Goal: Check status: Check status

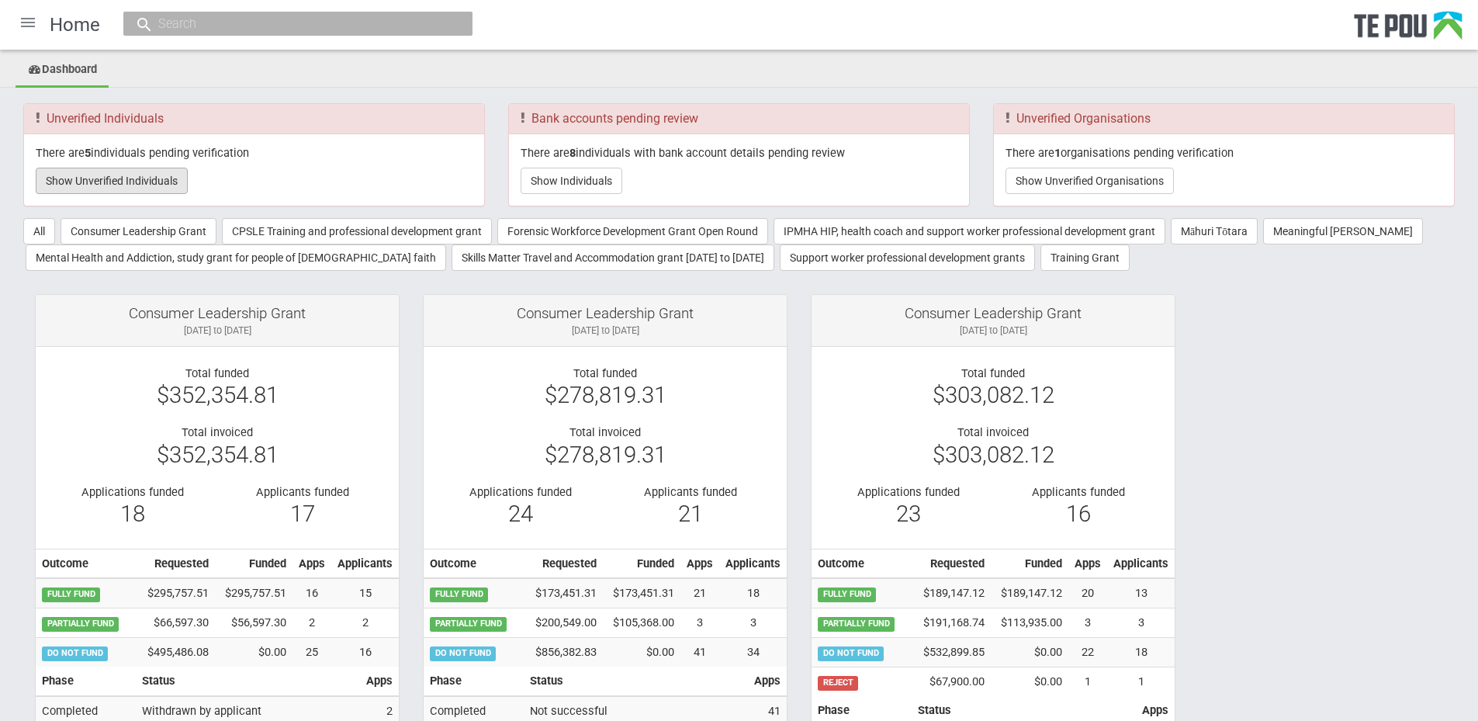
click at [133, 175] on button "Show Unverified Individuals" at bounding box center [112, 181] width 152 height 26
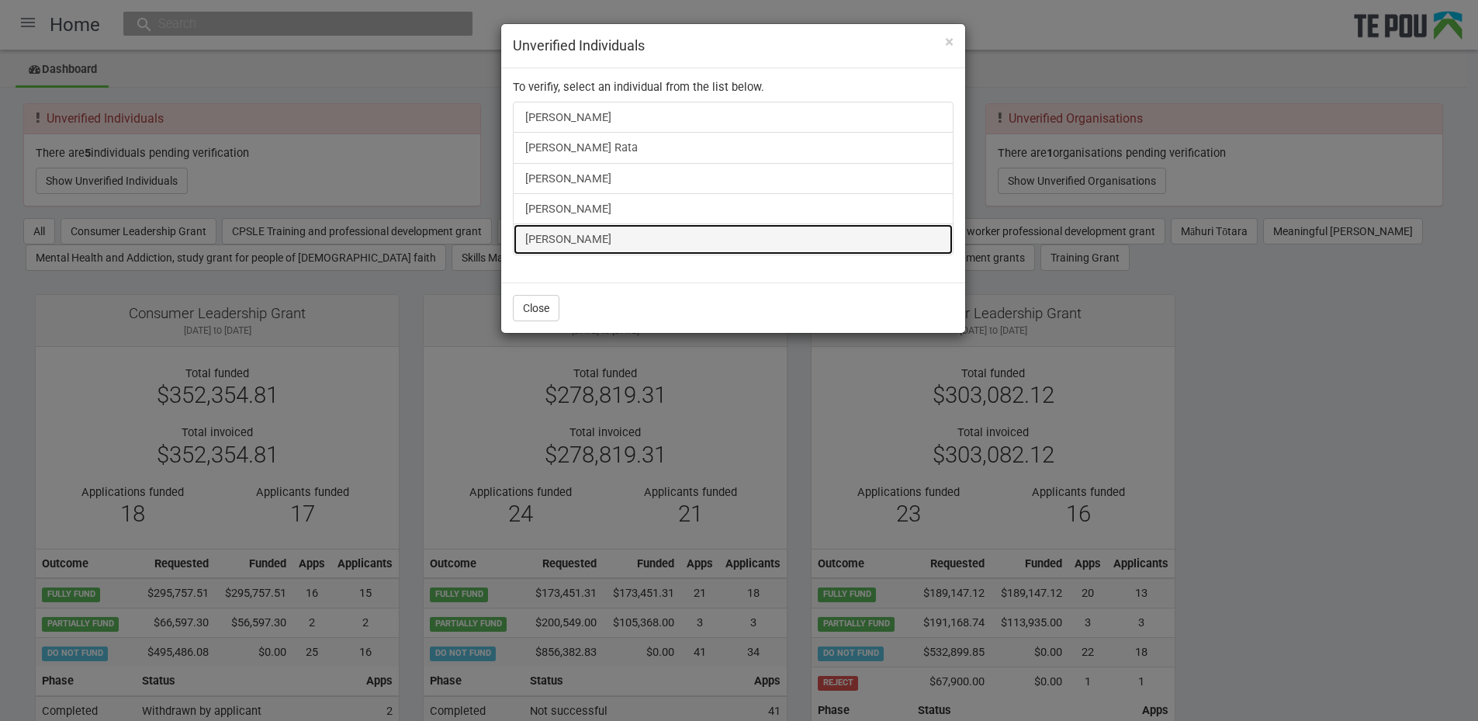
click at [549, 233] on link "Rachael Rowe" at bounding box center [733, 238] width 441 height 31
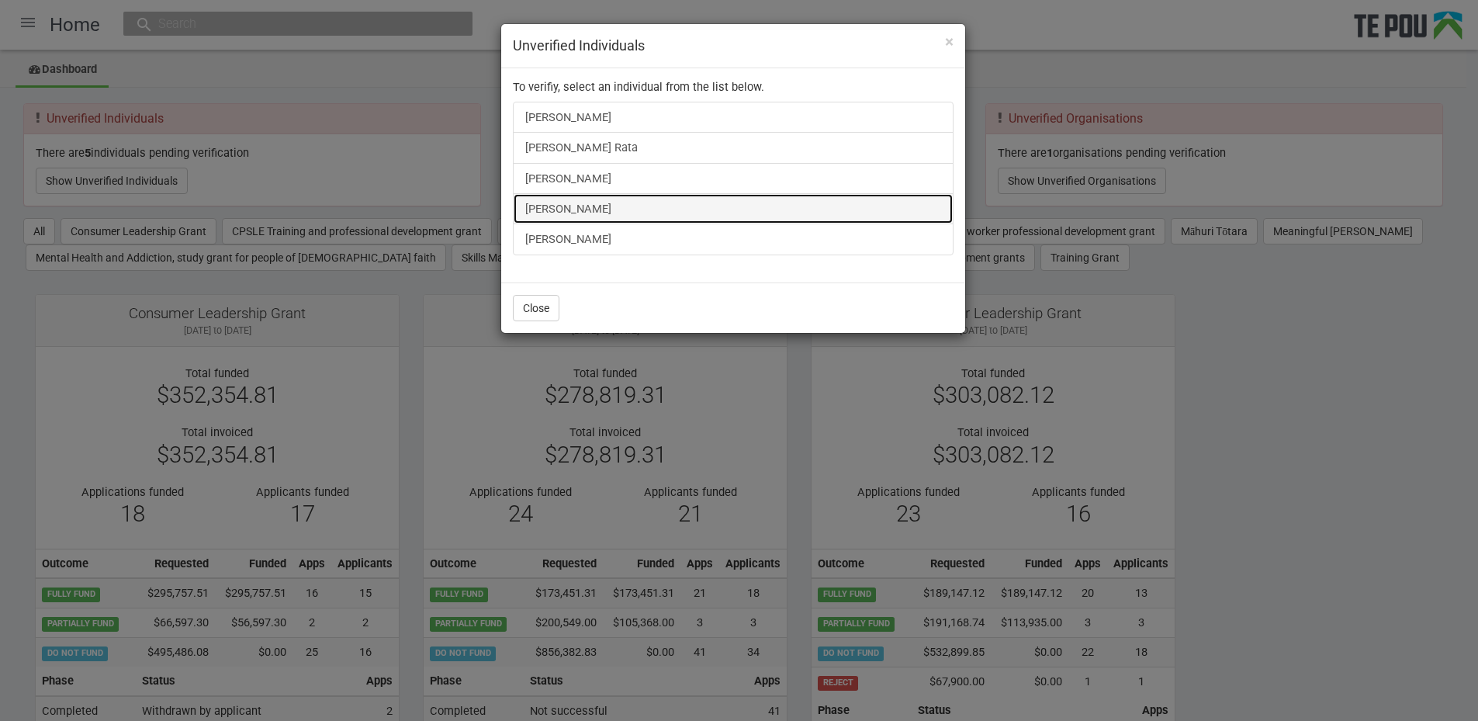
click at [547, 201] on link "Natalie Mcghee" at bounding box center [733, 208] width 441 height 31
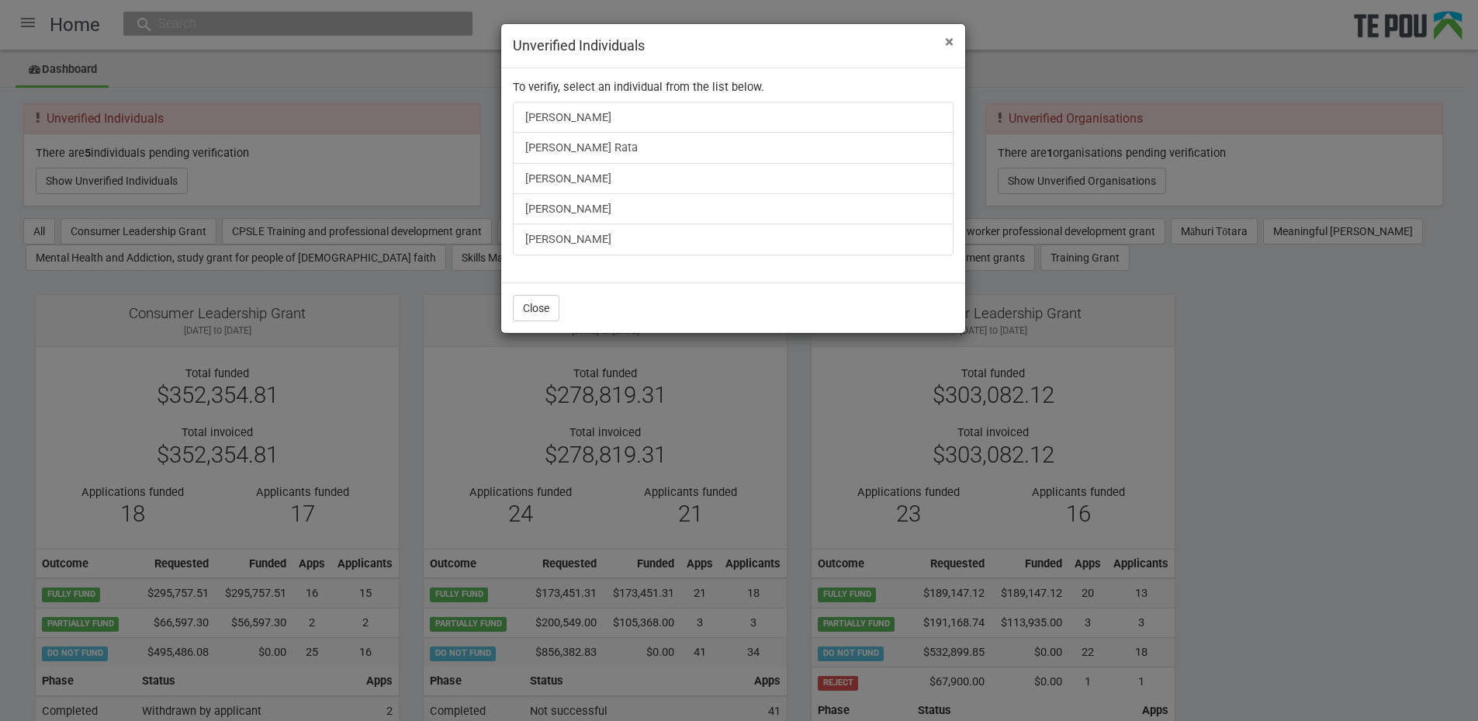
click at [947, 39] on span "×" at bounding box center [949, 42] width 9 height 19
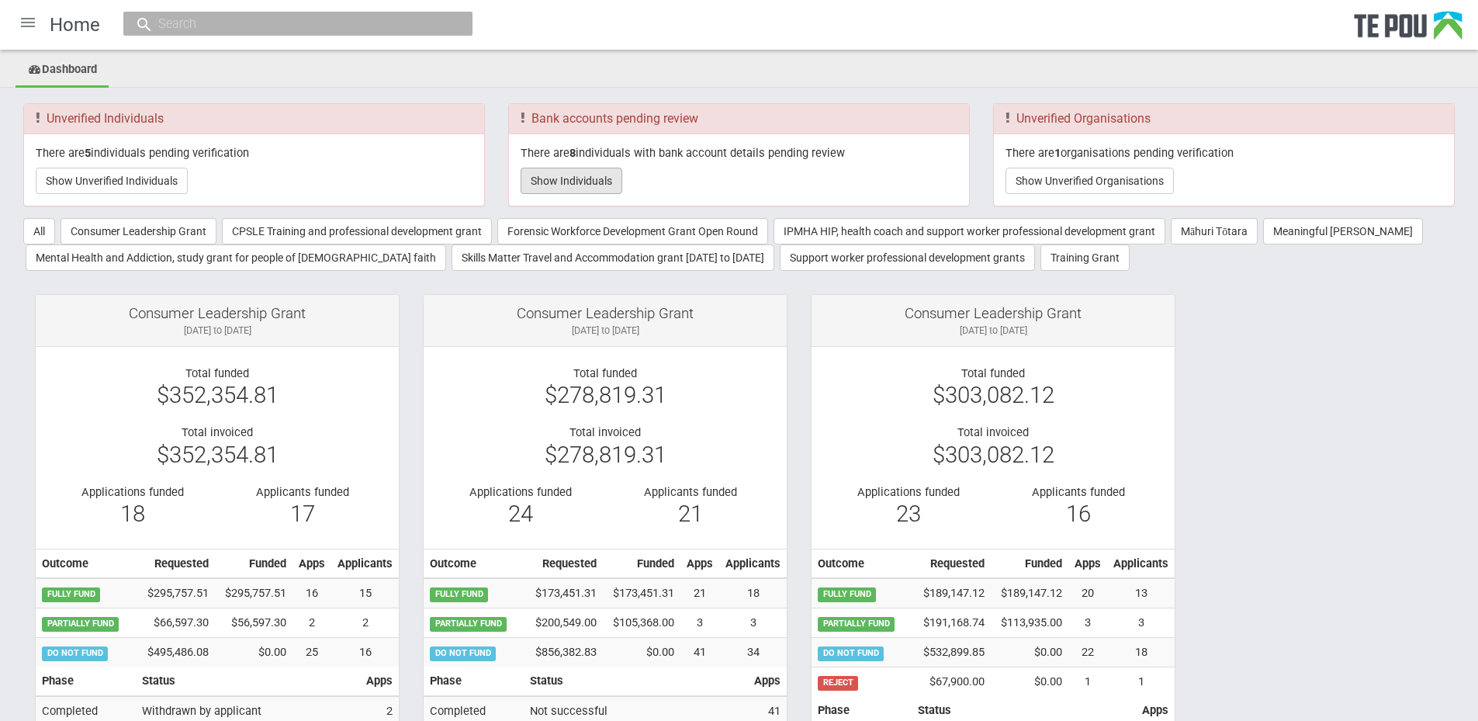
click at [573, 172] on button "Show Individuals" at bounding box center [571, 181] width 102 height 26
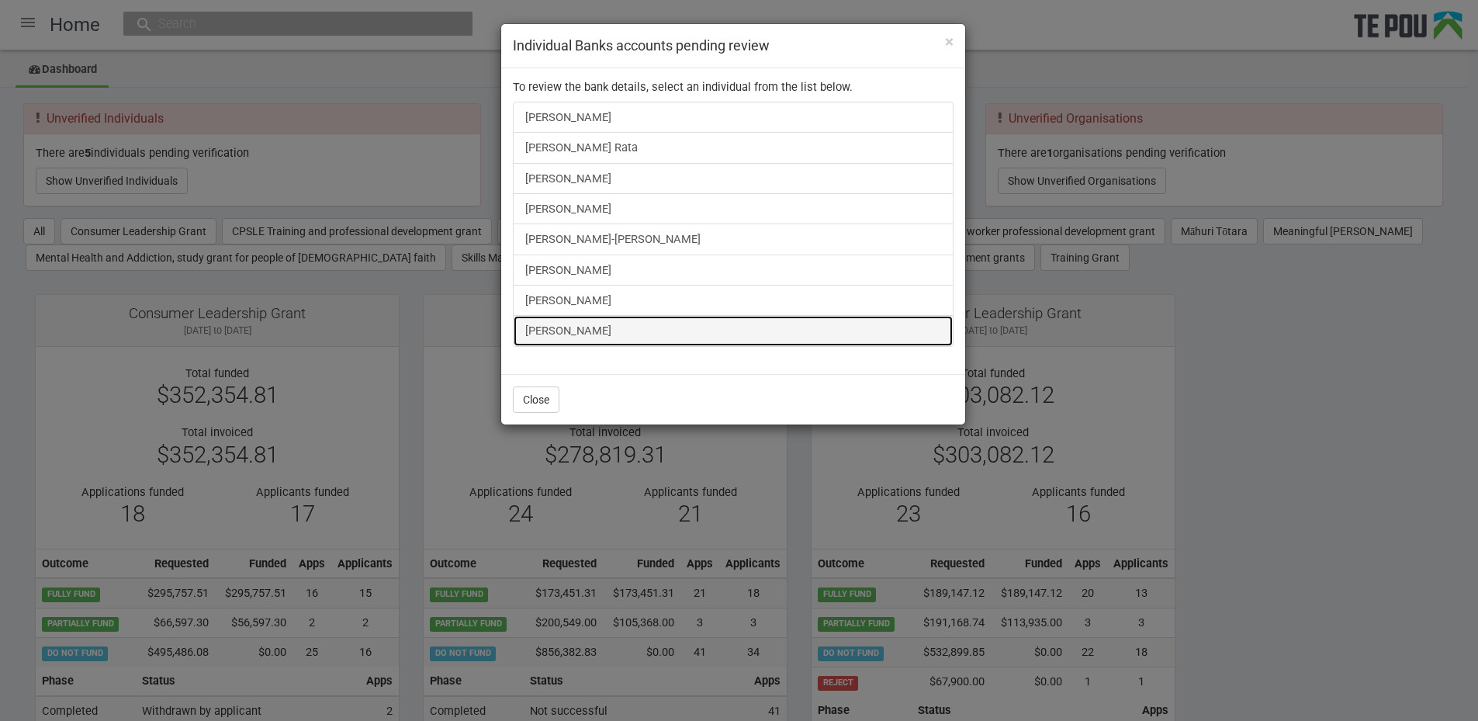
click at [555, 331] on link "Hayley Lovell" at bounding box center [733, 330] width 441 height 31
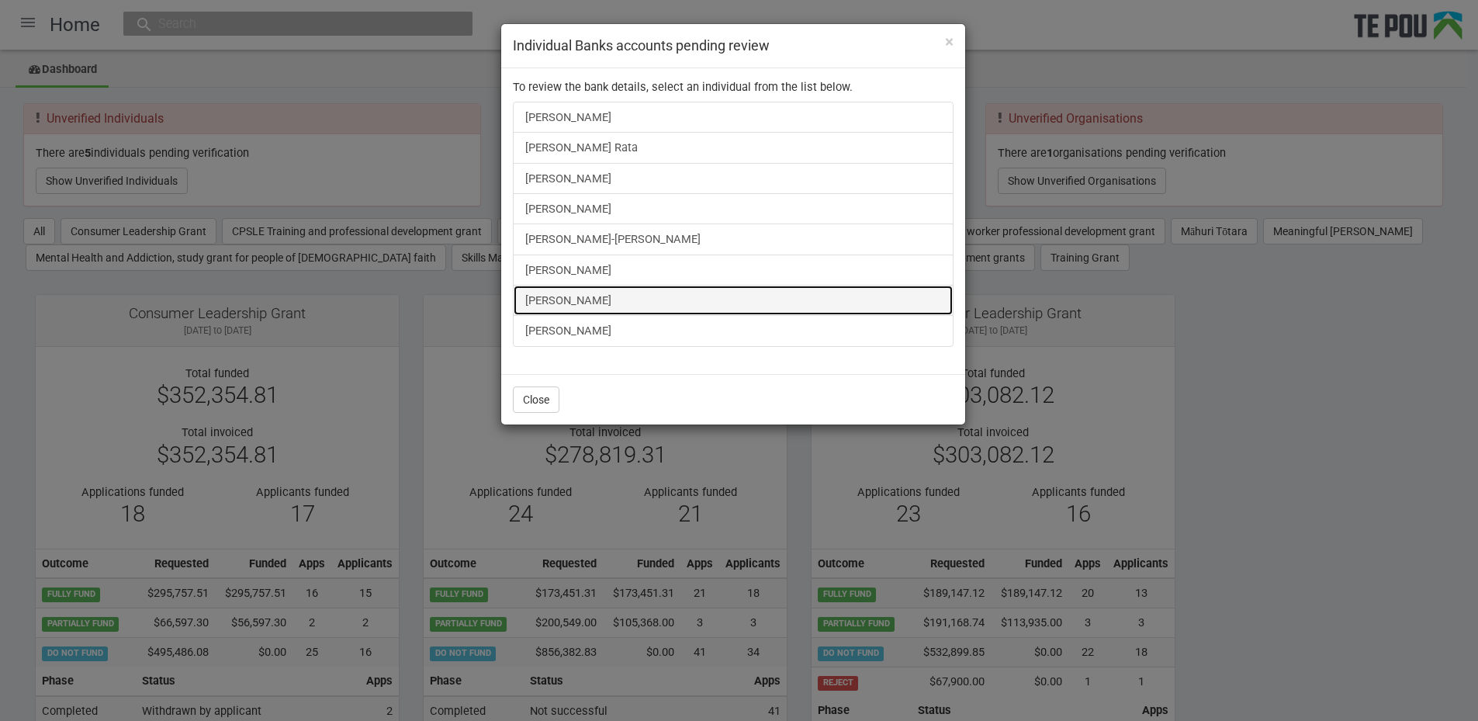
click at [540, 290] on link "Liam Keogan" at bounding box center [733, 300] width 441 height 31
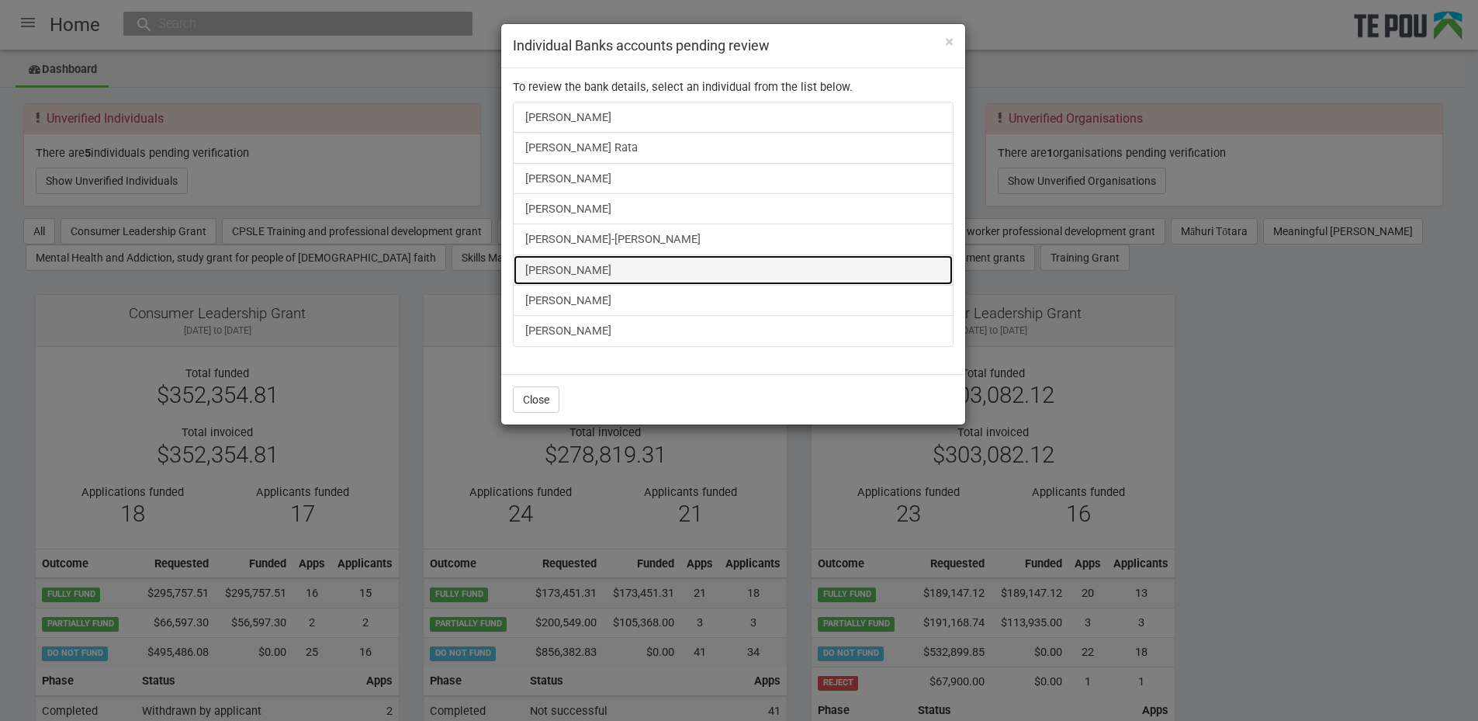
click at [574, 268] on link "[PERSON_NAME]" at bounding box center [733, 269] width 441 height 31
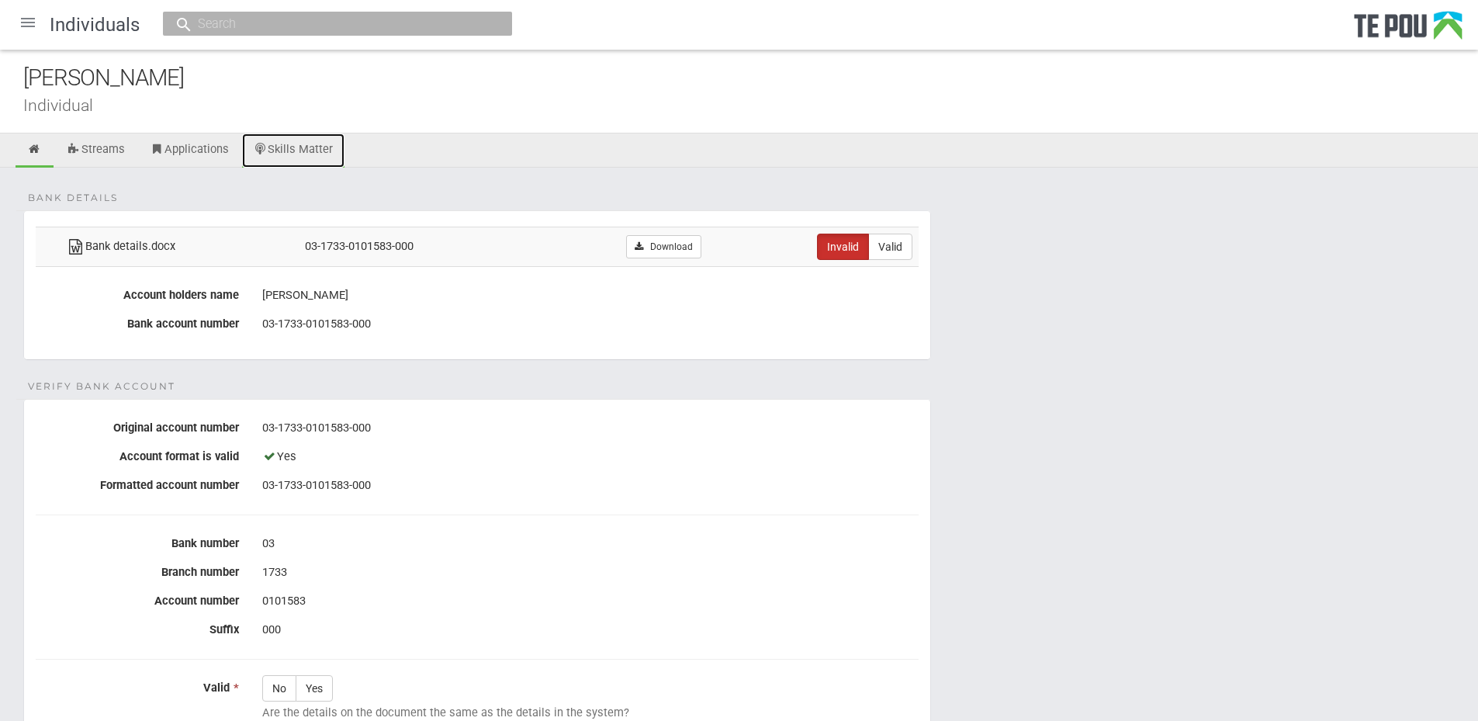
click at [295, 150] on link "Skills Matter" at bounding box center [293, 150] width 103 height 34
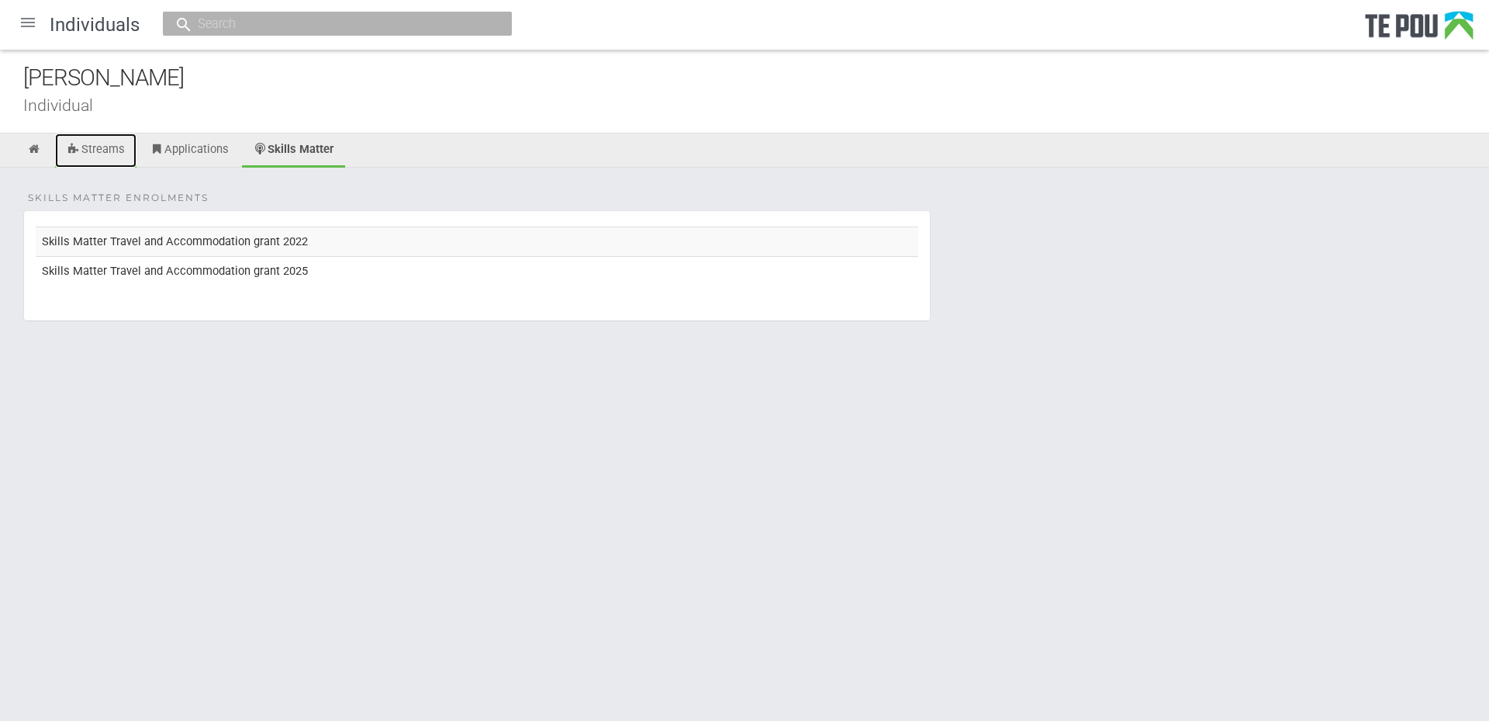
click at [99, 156] on link "Streams" at bounding box center [95, 150] width 81 height 34
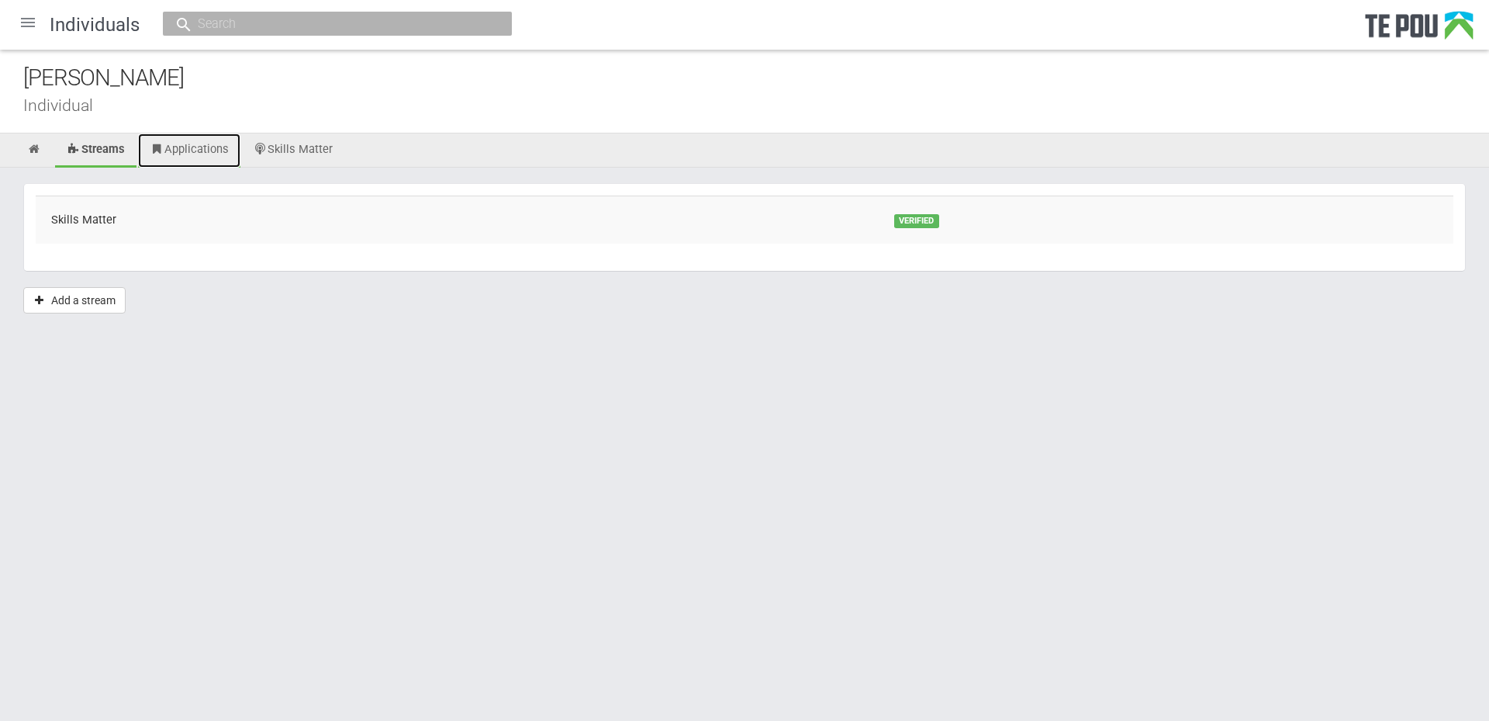
click at [210, 152] on link "Applications" at bounding box center [189, 150] width 102 height 34
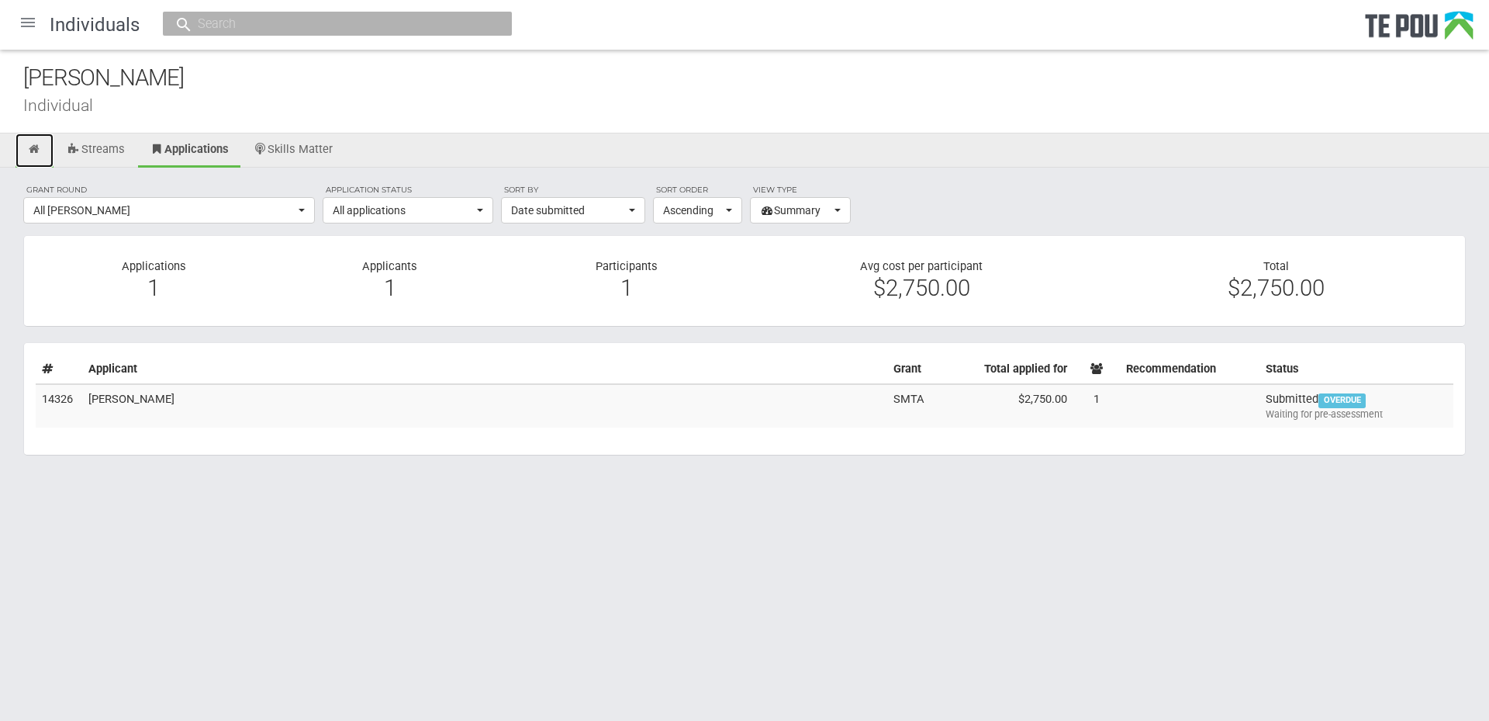
click at [40, 150] on icon at bounding box center [34, 149] width 15 height 12
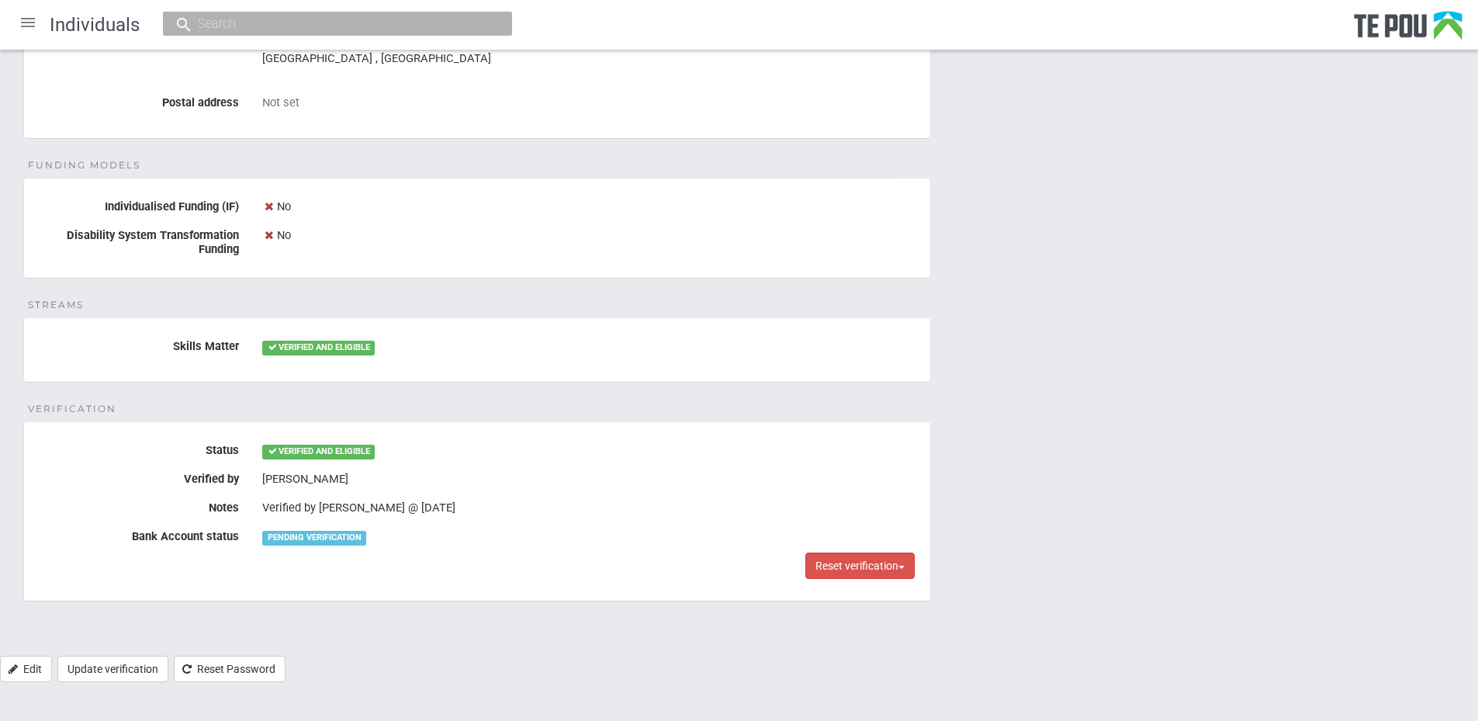
scroll to position [238, 0]
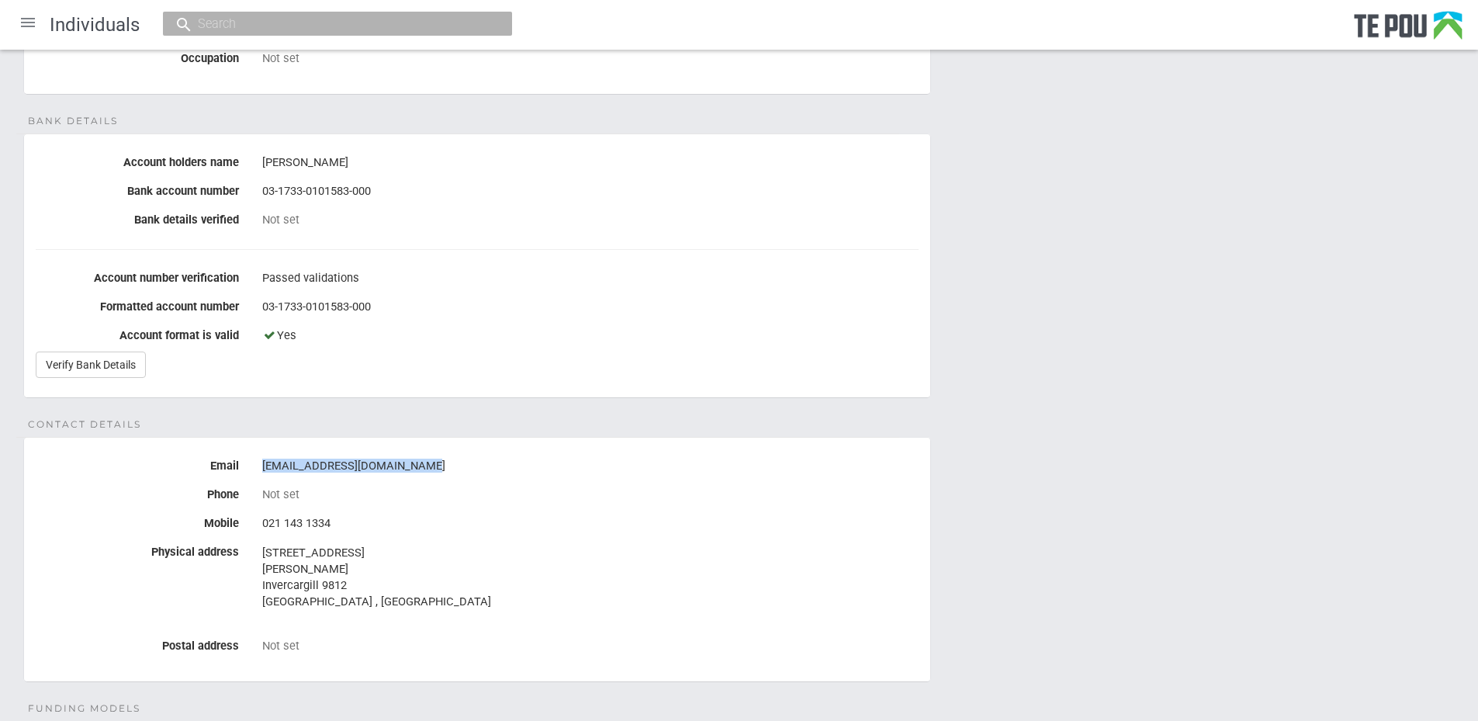
drag, startPoint x: 416, startPoint y: 460, endPoint x: 259, endPoint y: 462, distance: 156.7
click at [259, 462] on div "[EMAIL_ADDRESS][DOMAIN_NAME]" at bounding box center [590, 466] width 679 height 26
copy div "[EMAIL_ADDRESS][DOMAIN_NAME]"
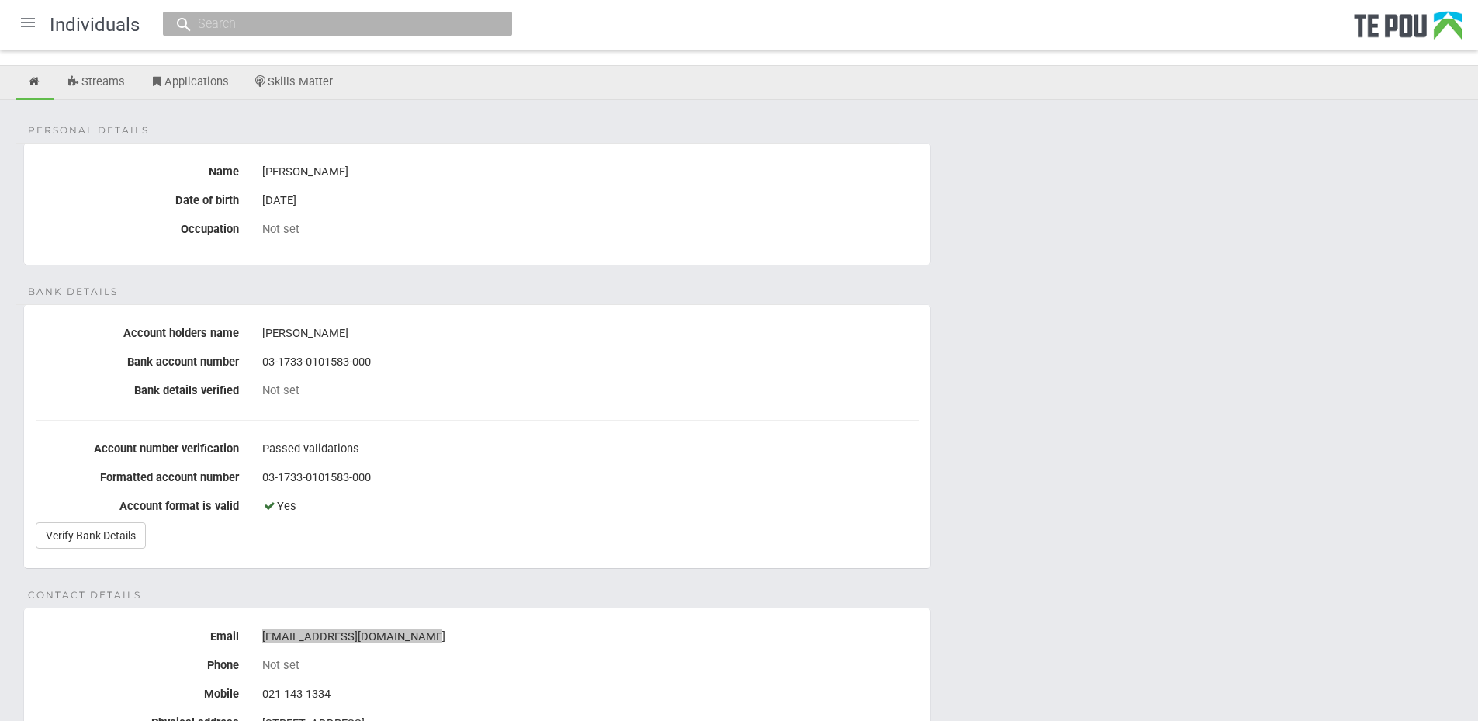
scroll to position [155, 0]
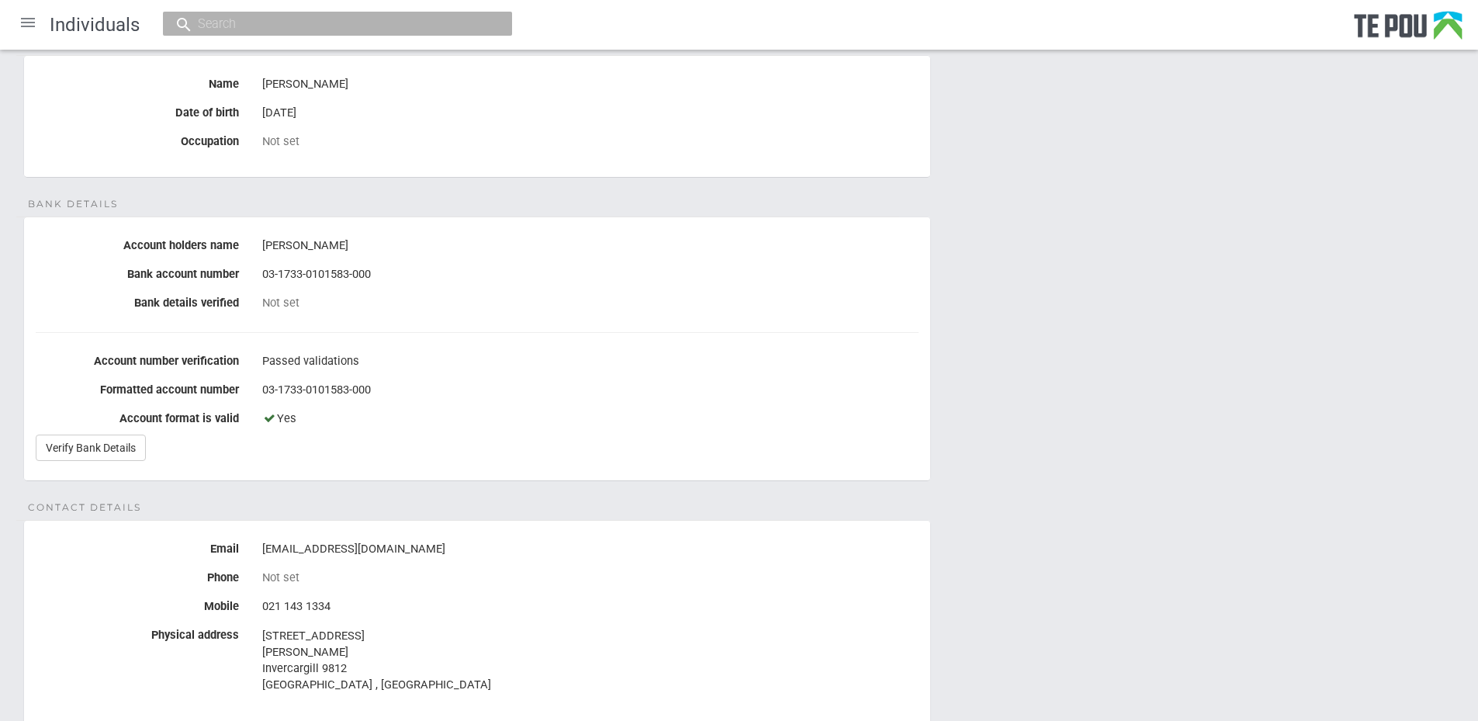
click at [889, 426] on div "Yes" at bounding box center [590, 419] width 656 height 26
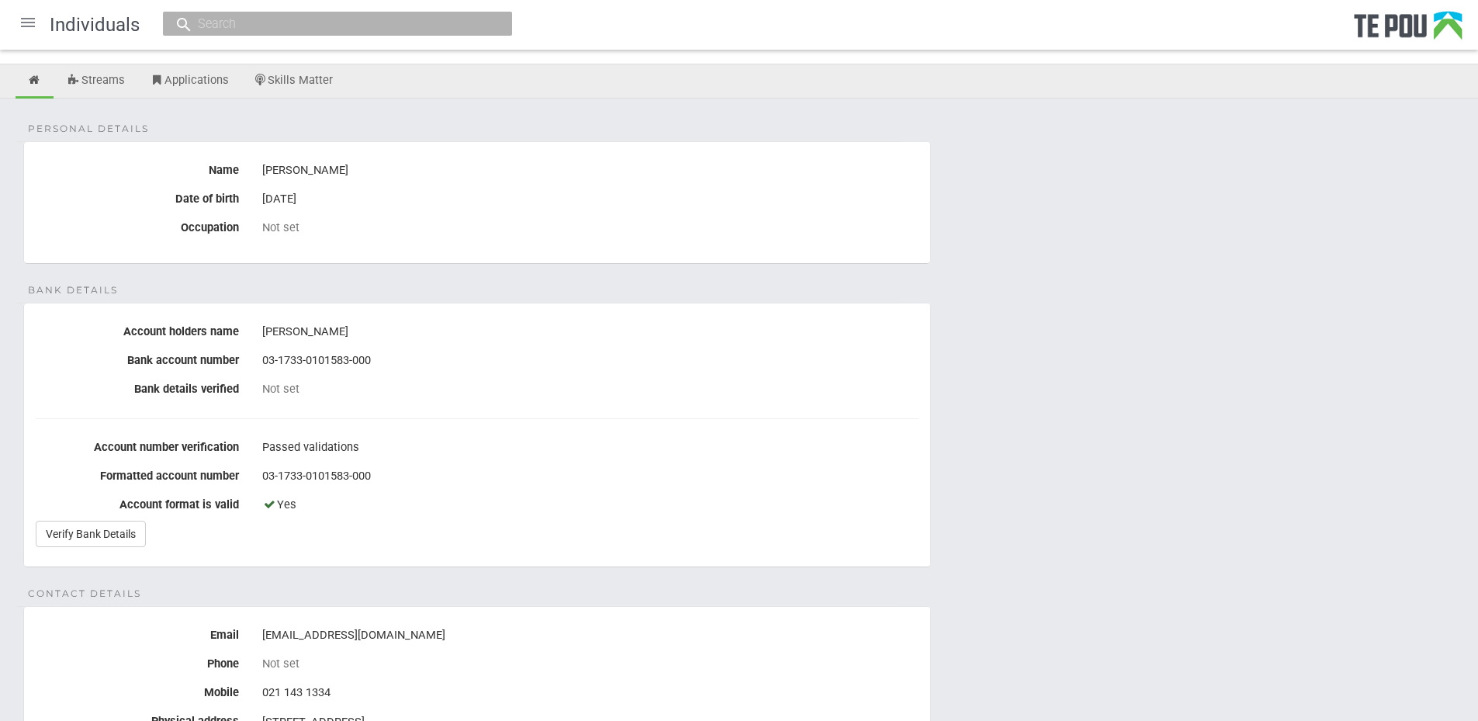
scroll to position [0, 0]
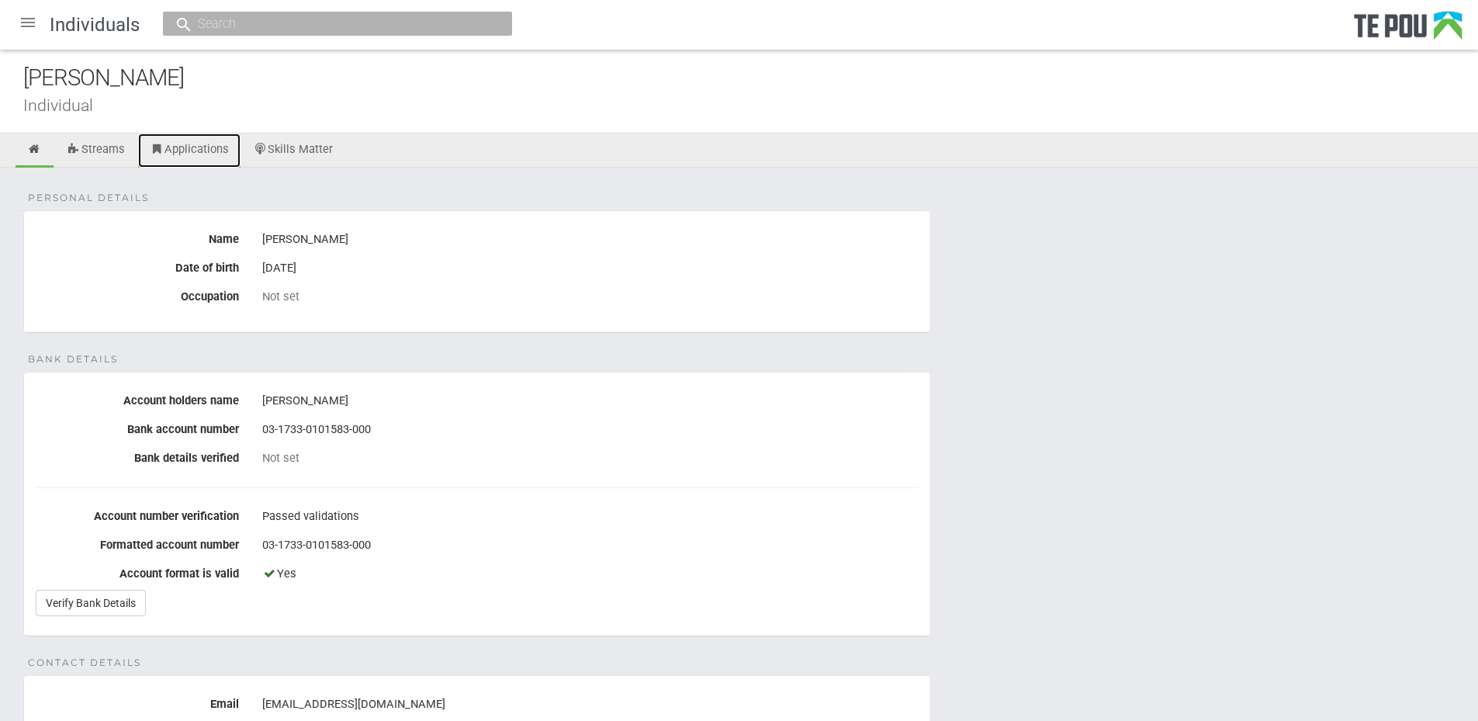
click at [192, 137] on link "Applications" at bounding box center [189, 150] width 102 height 34
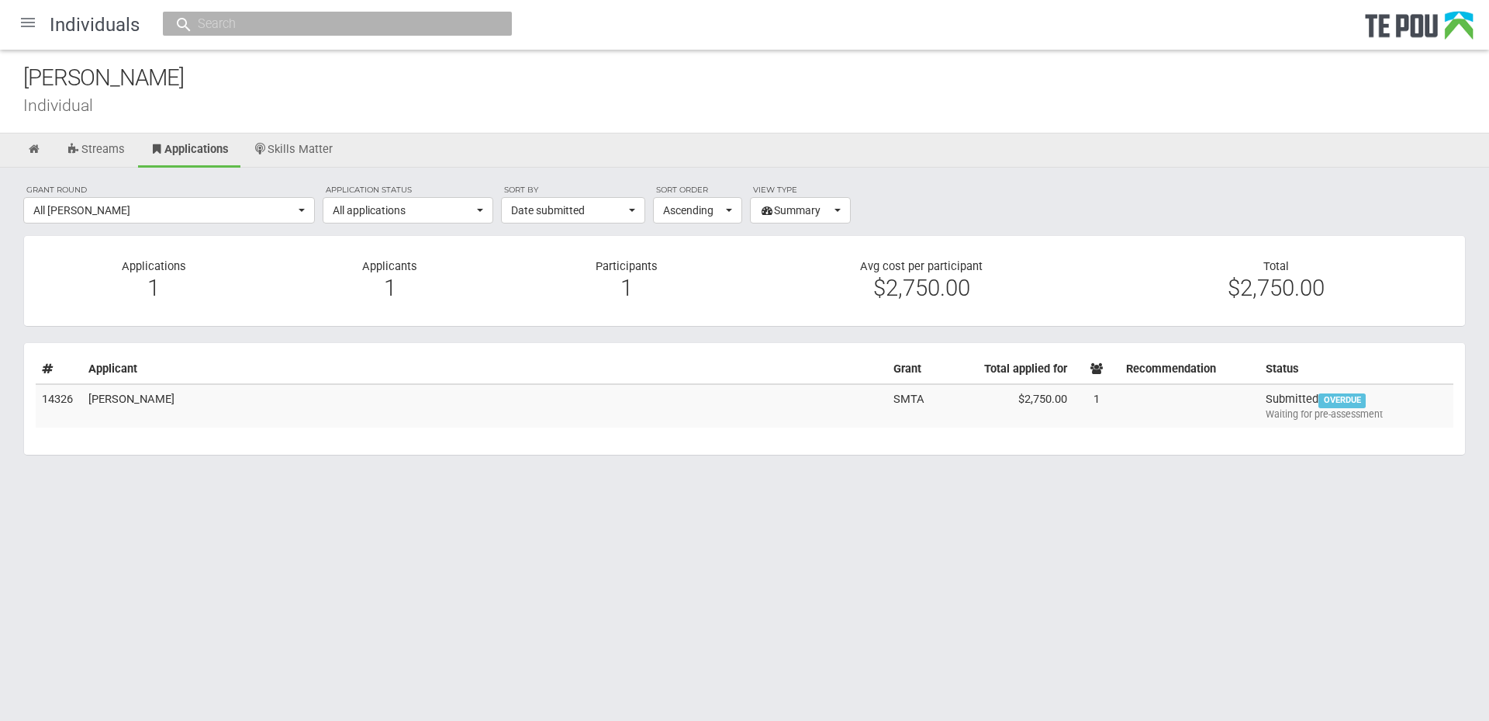
click at [213, 30] on input "text" at bounding box center [329, 24] width 273 height 16
type input "s"
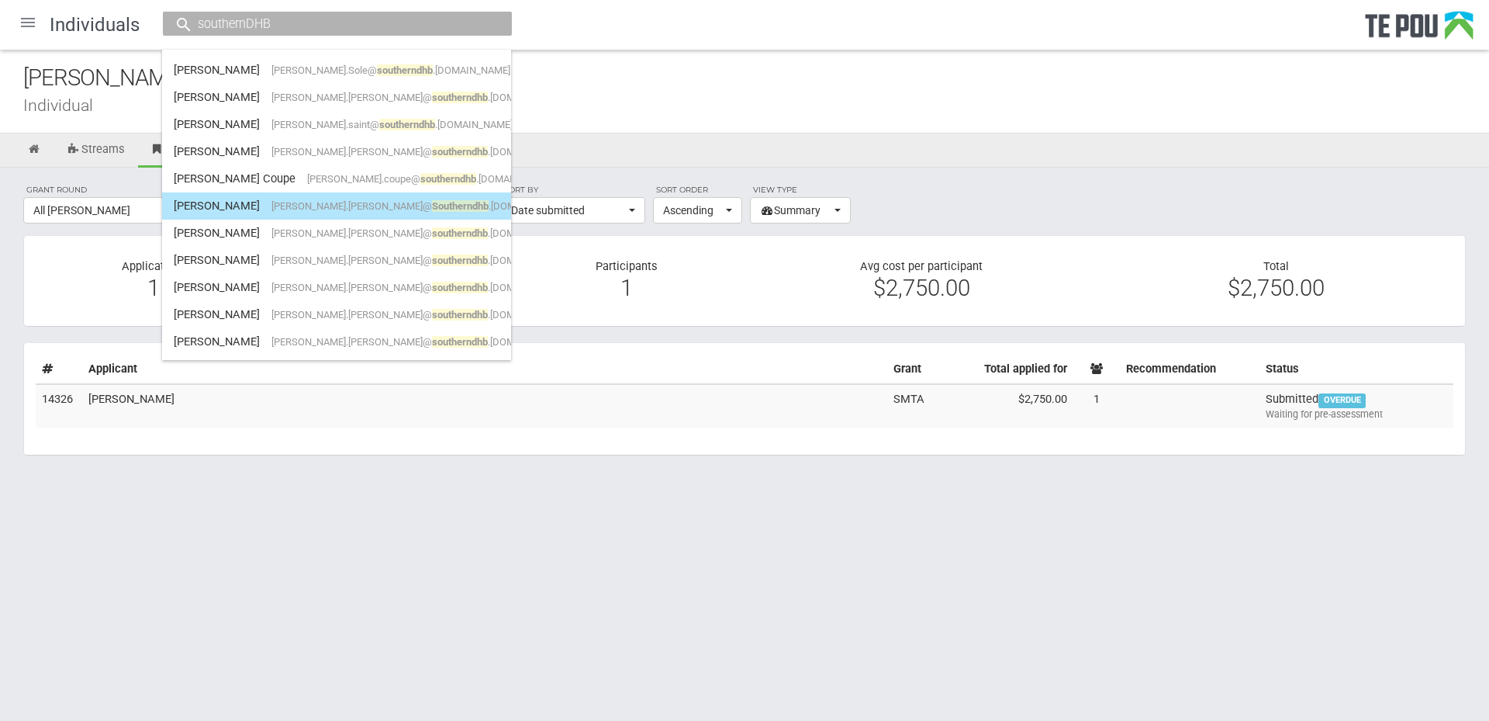
scroll to position [465, 0]
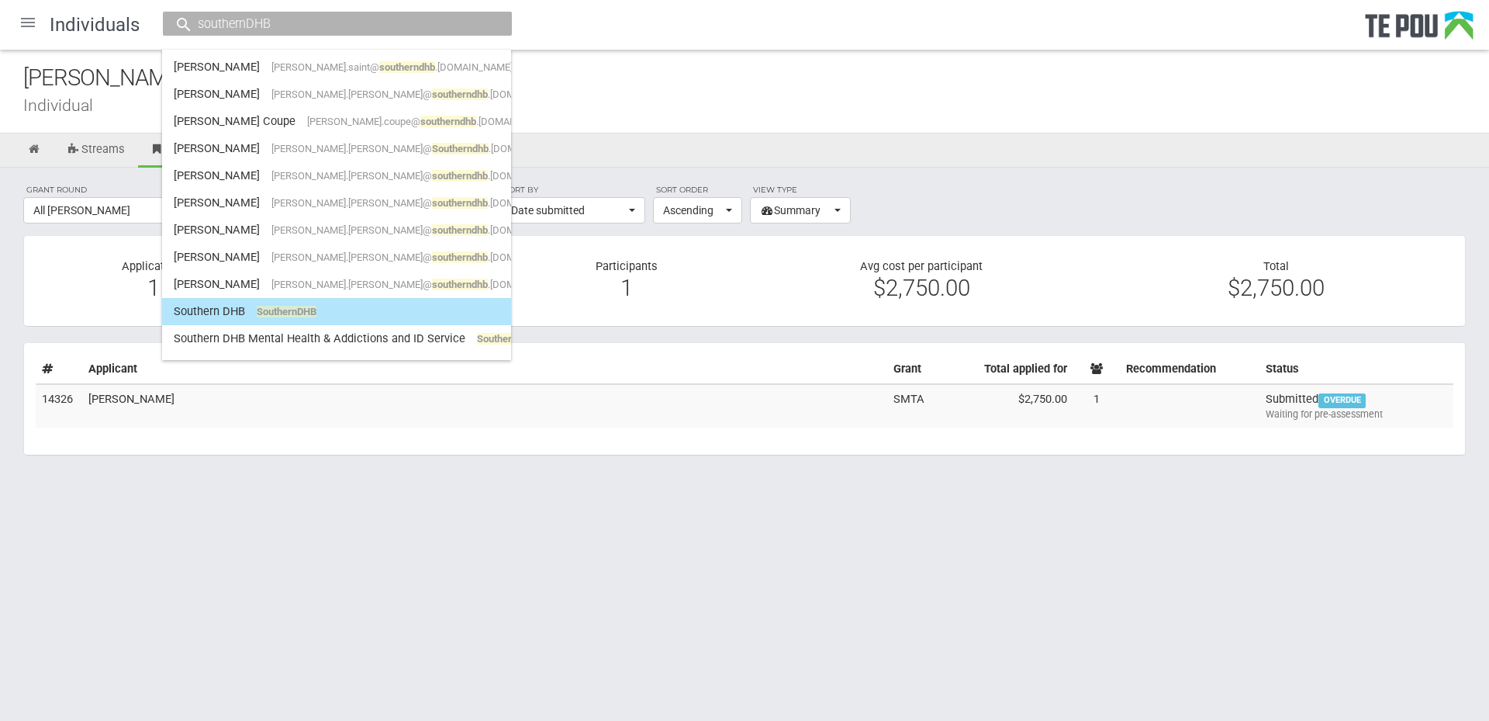
type input "southernDHB"
click at [238, 309] on link "Southern DHB SouthernDHB" at bounding box center [337, 311] width 326 height 24
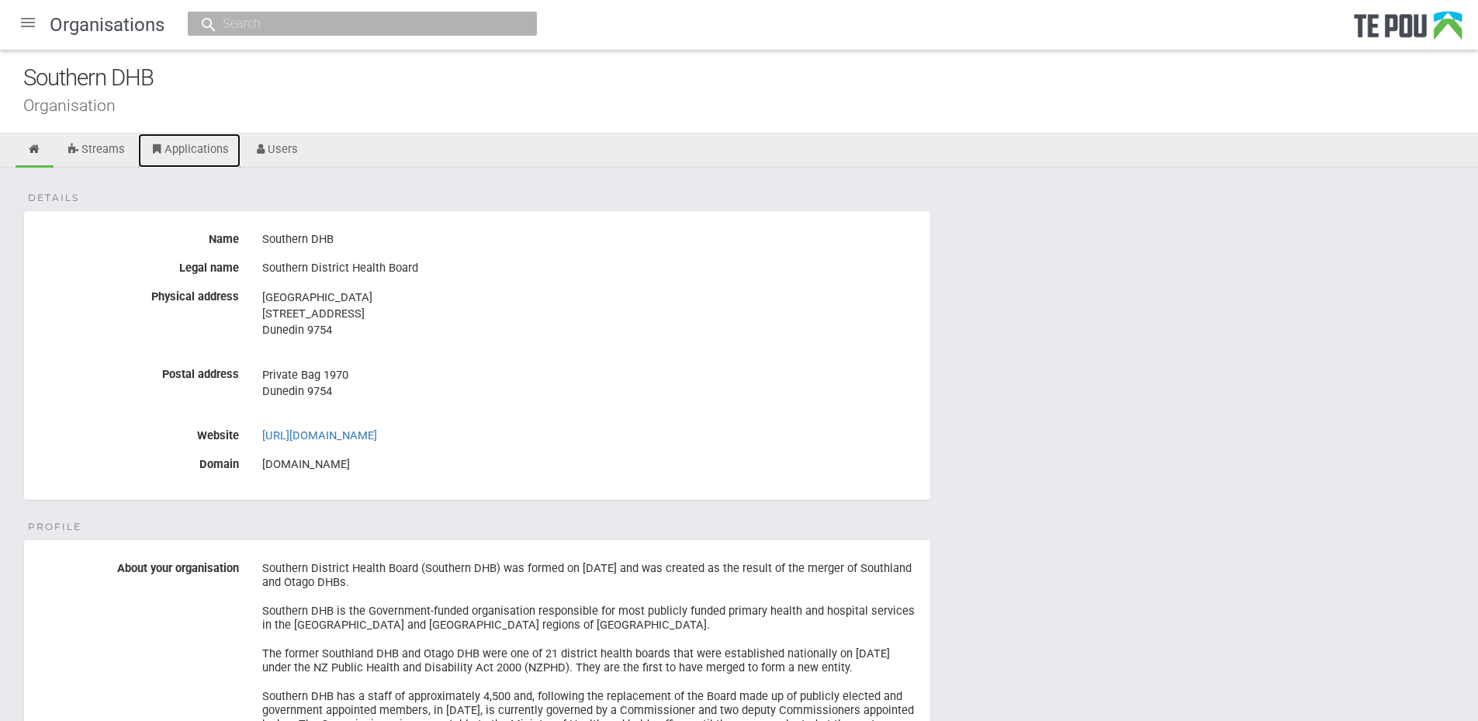
click at [192, 165] on link "Applications" at bounding box center [189, 150] width 102 height 34
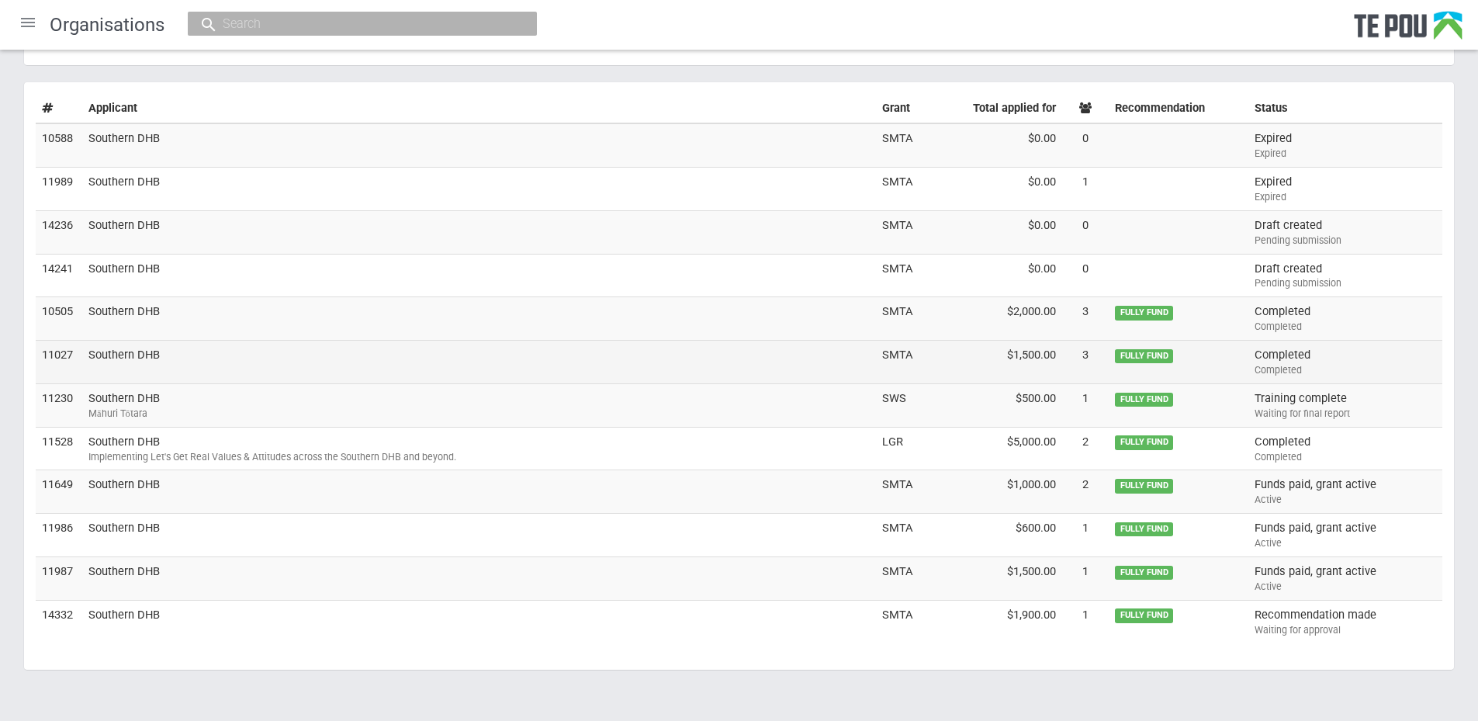
scroll to position [280, 0]
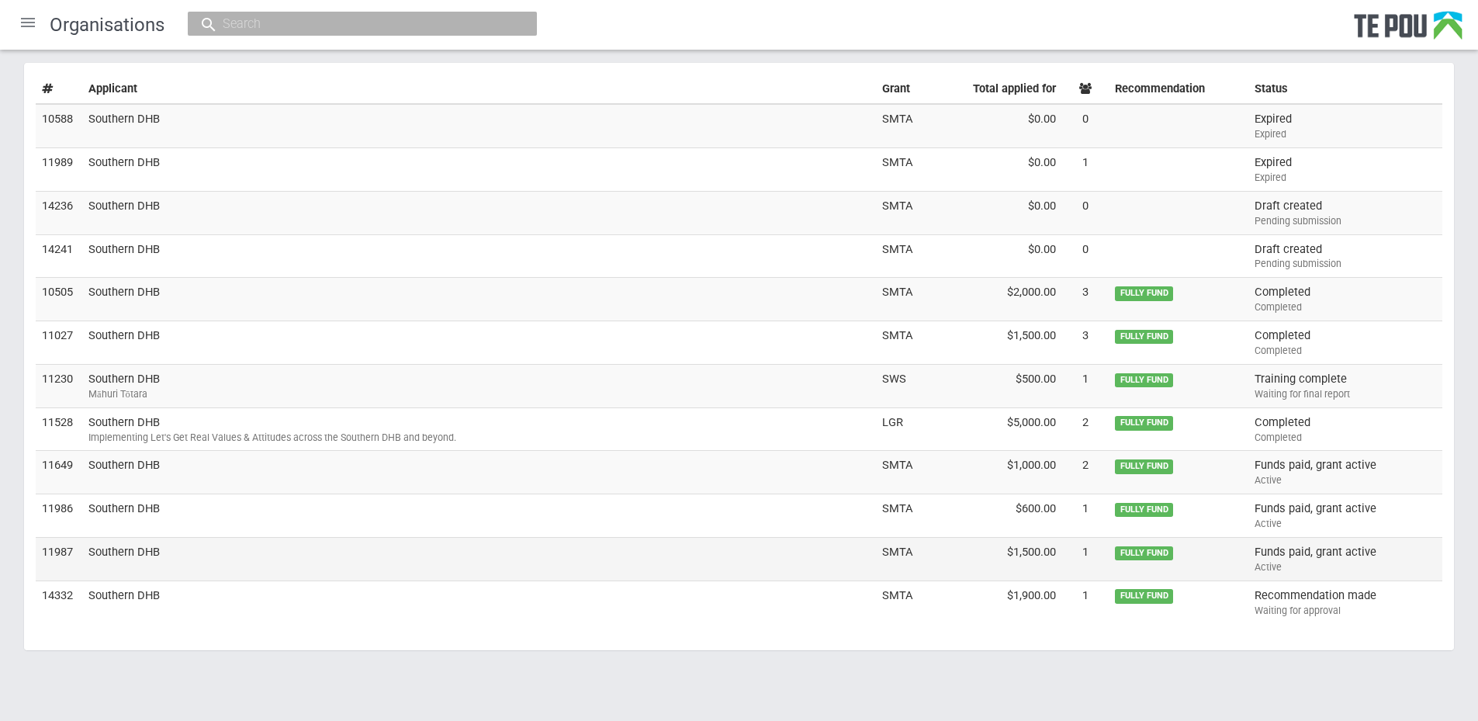
click at [129, 551] on td "Southern DHB" at bounding box center [478, 558] width 793 height 43
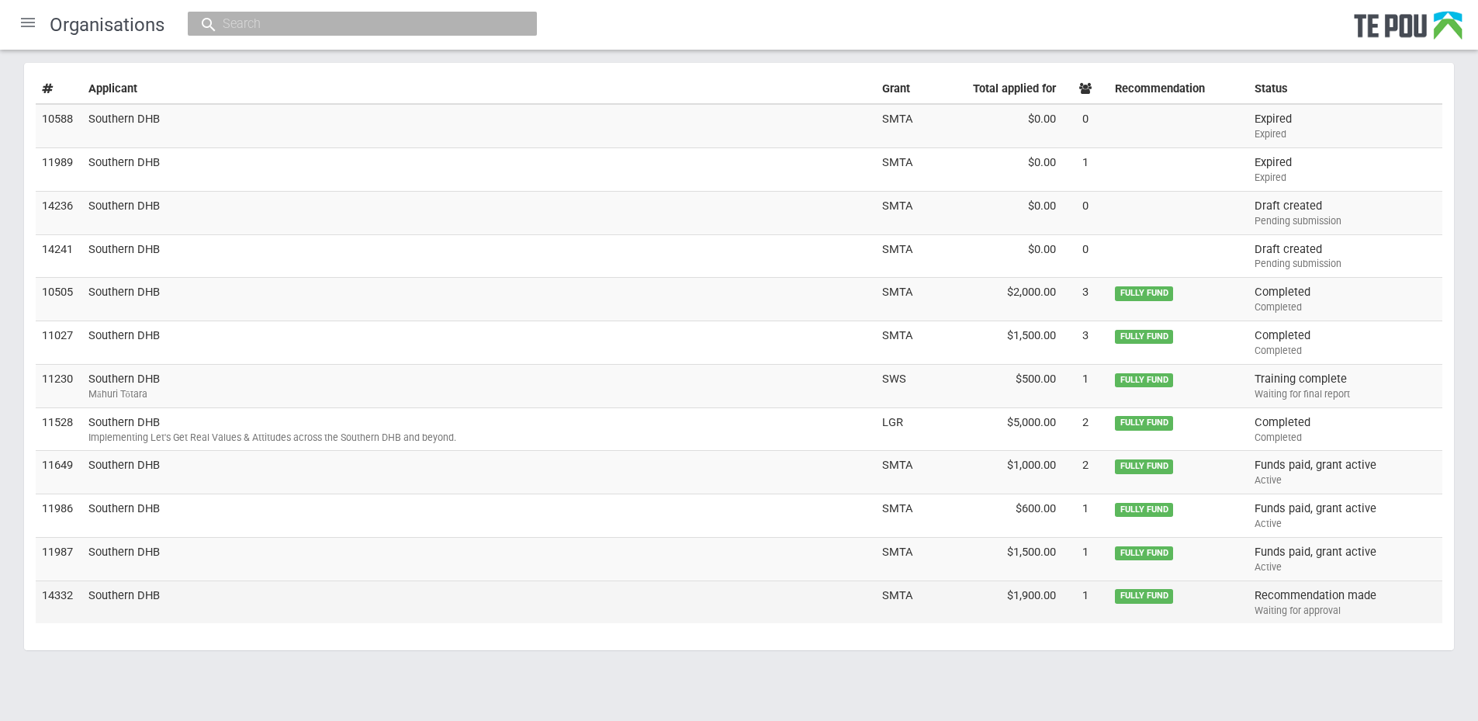
click at [148, 597] on td "Southern DHB" at bounding box center [478, 601] width 793 height 43
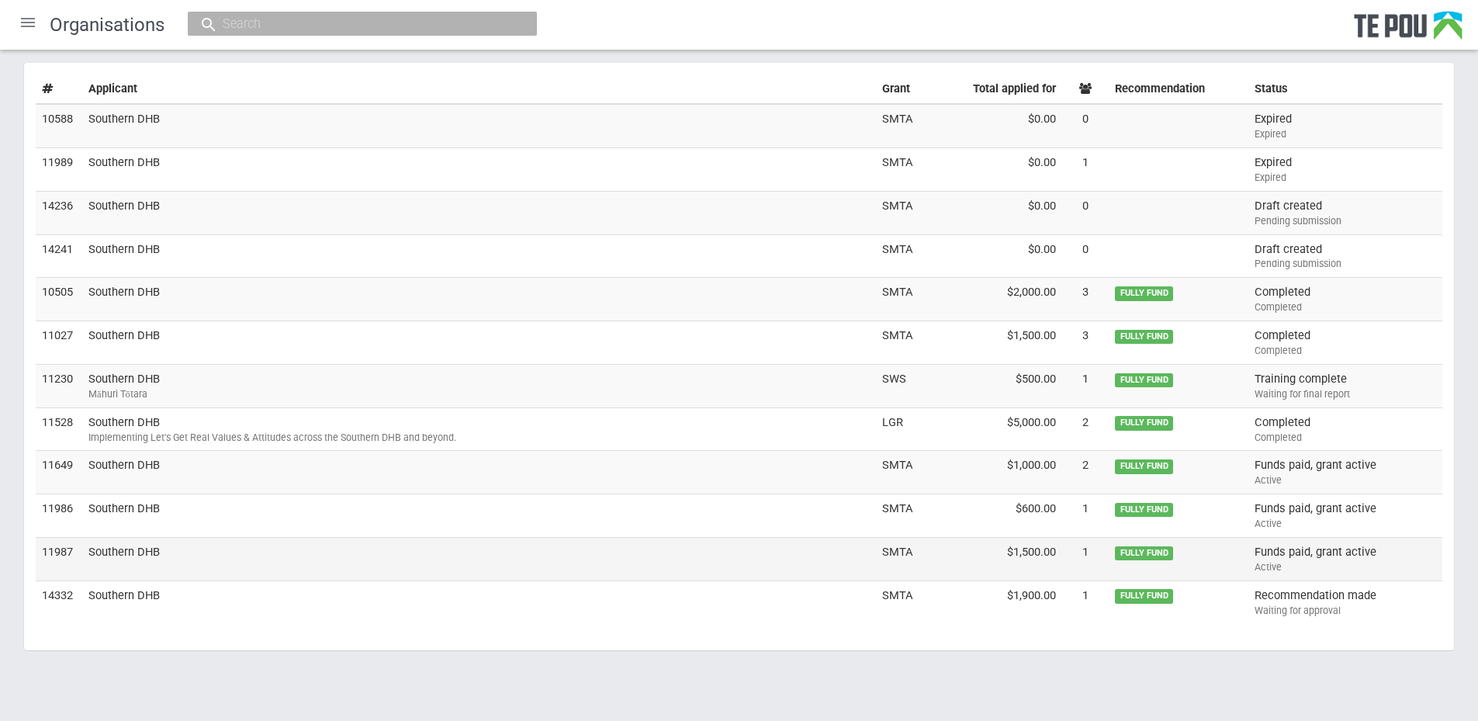
click at [127, 558] on td "Southern DHB" at bounding box center [478, 558] width 793 height 43
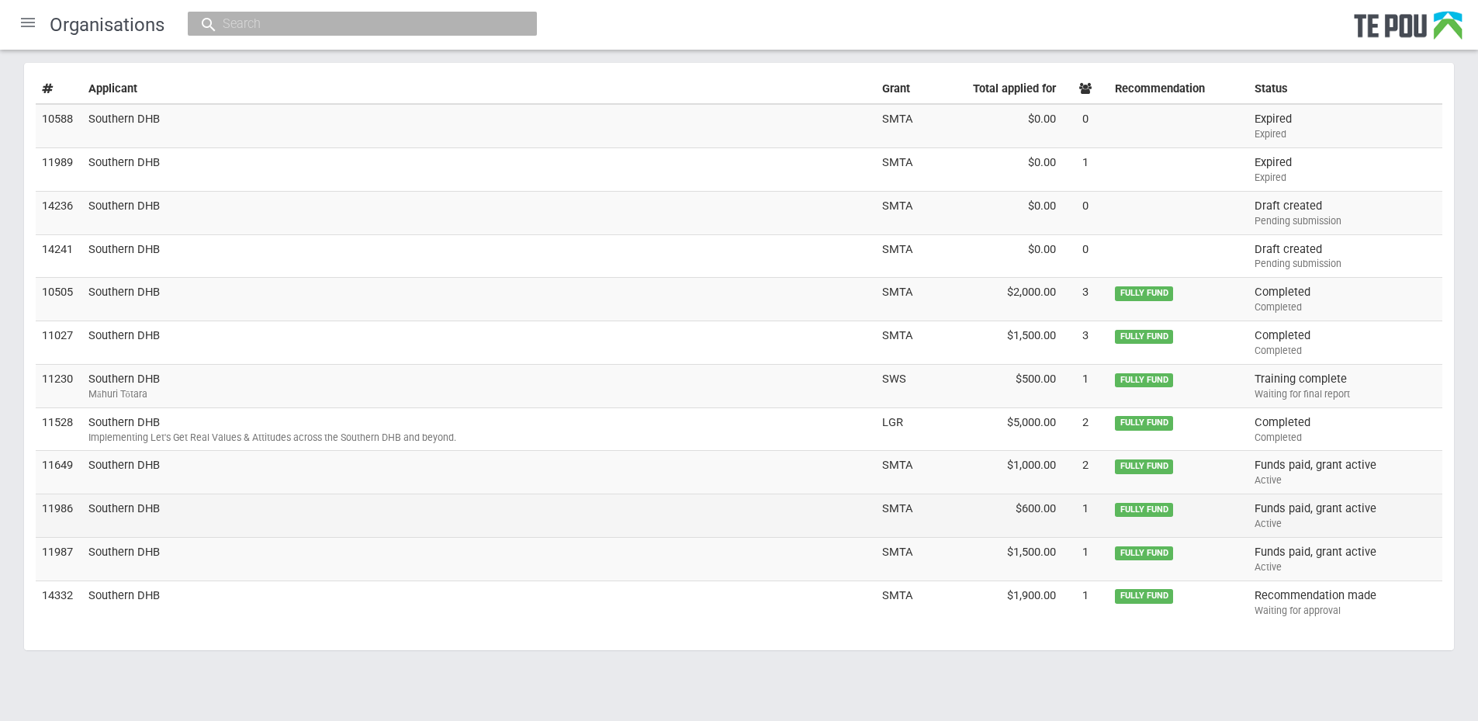
click at [109, 503] on td "Southern DHB" at bounding box center [478, 515] width 793 height 43
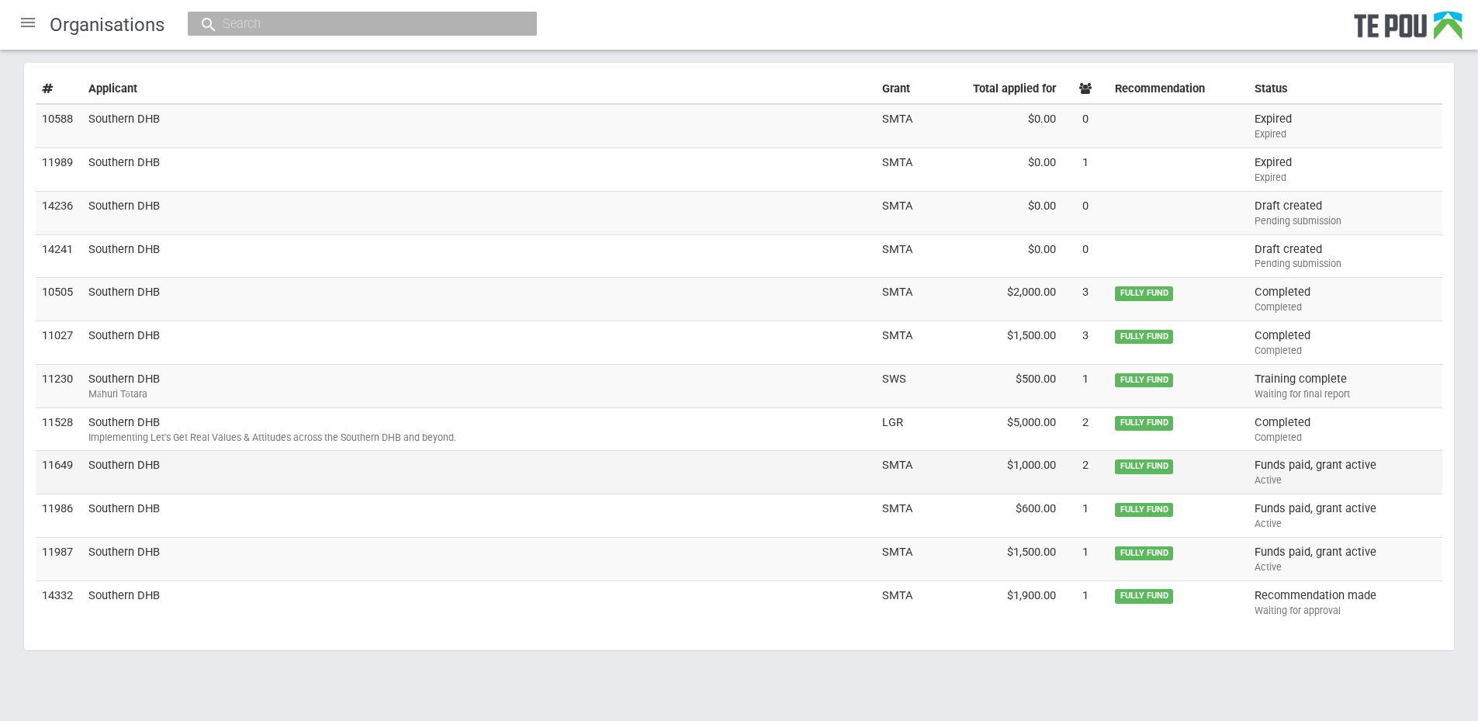
click at [120, 454] on td "Southern DHB" at bounding box center [478, 472] width 793 height 43
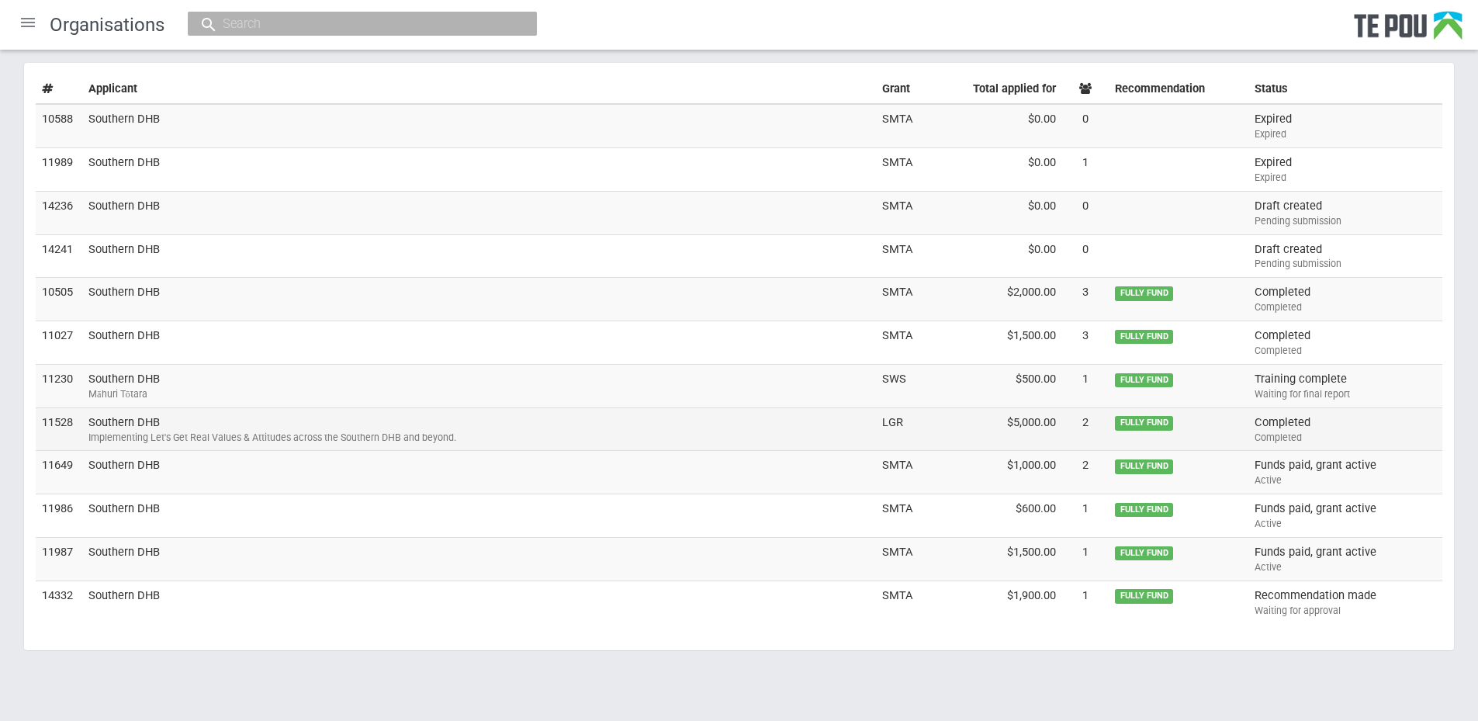
click at [117, 419] on td "Southern DHB Implementing Let's Get Real Values & Attitudes across the Southern…" at bounding box center [478, 428] width 793 height 43
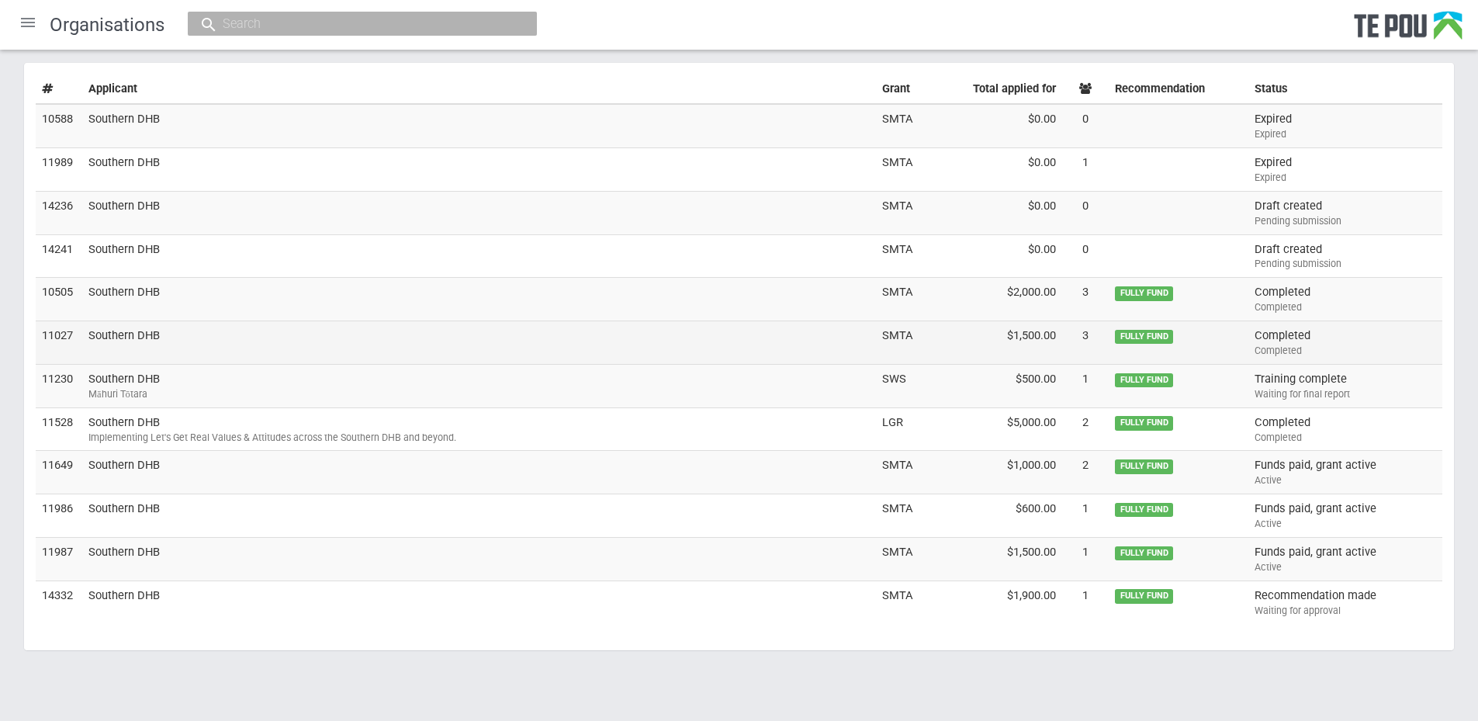
click at [150, 339] on td "Southern DHB" at bounding box center [478, 342] width 793 height 43
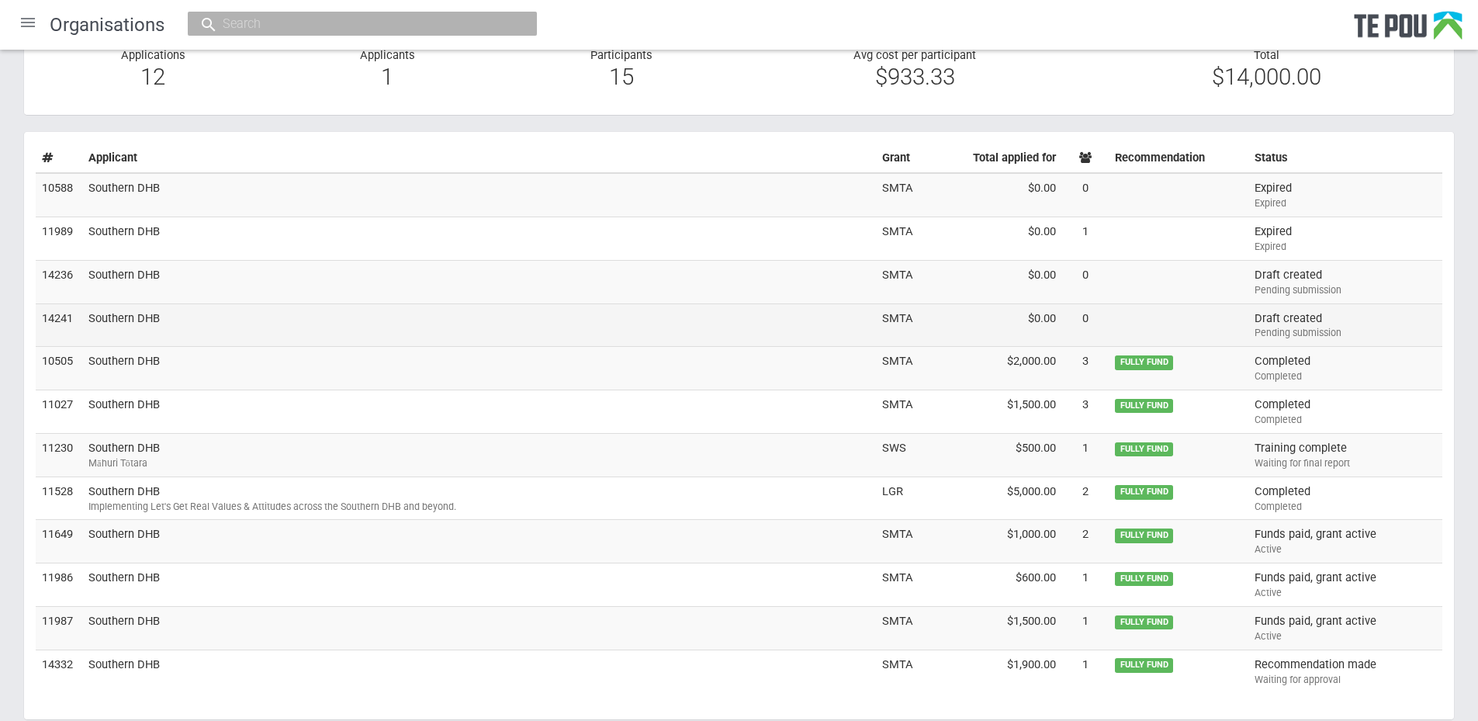
scroll to position [125, 0]
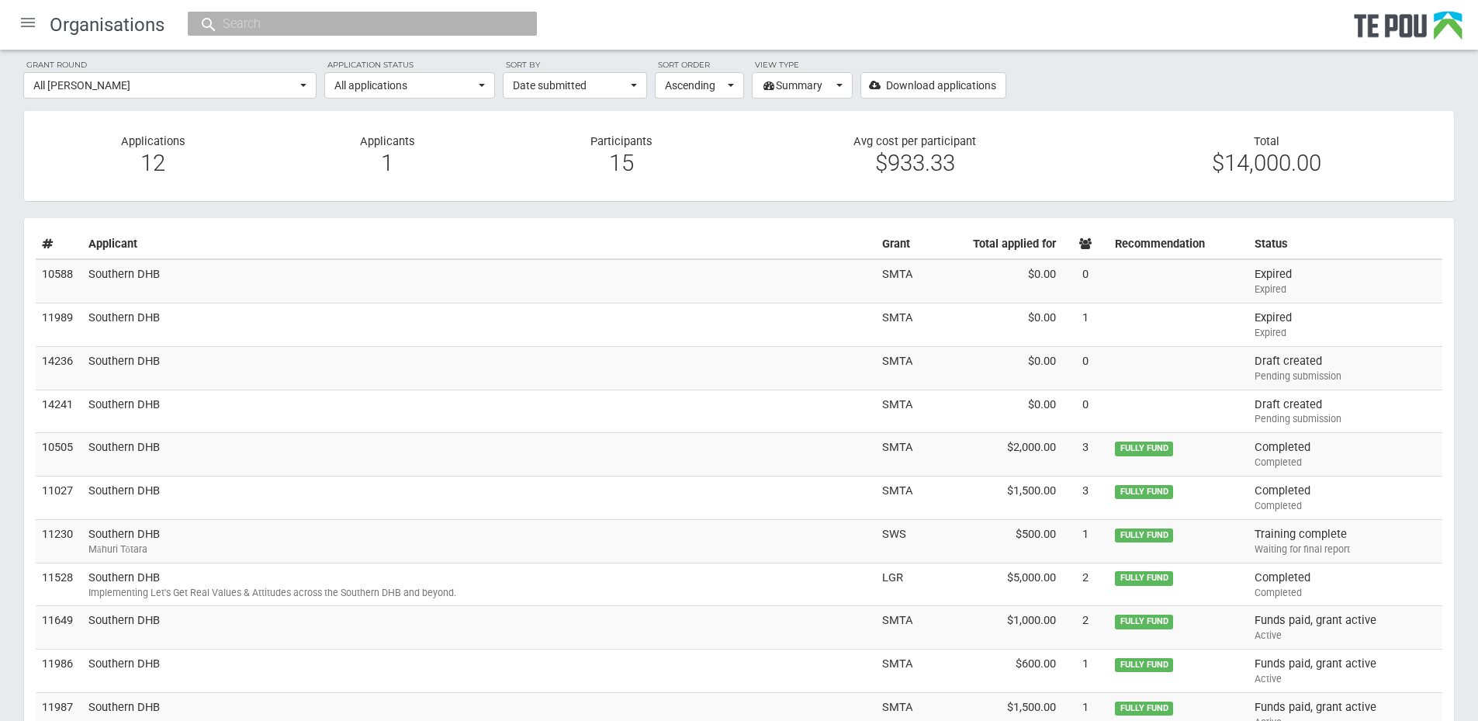
click at [33, 28] on div at bounding box center [27, 22] width 37 height 37
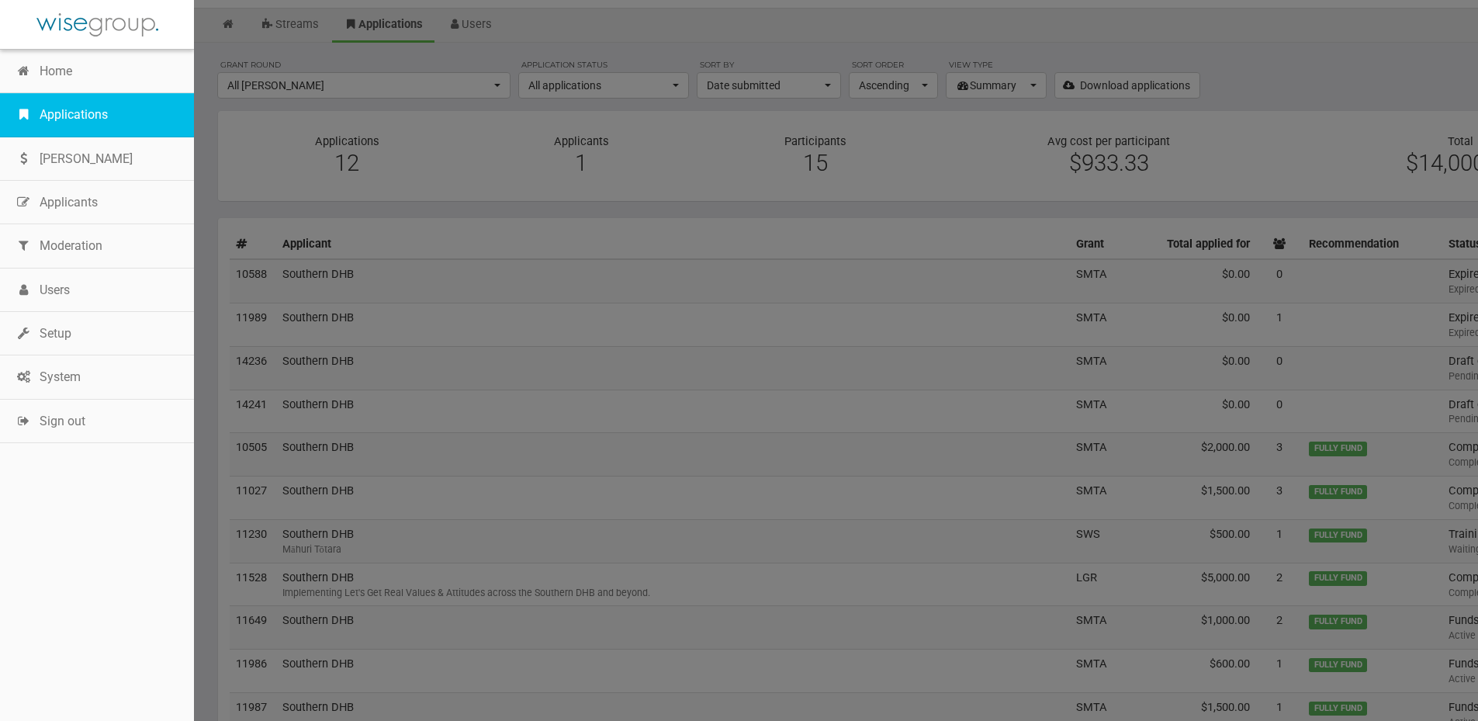
click at [58, 114] on link "Applications" at bounding box center [97, 114] width 194 height 43
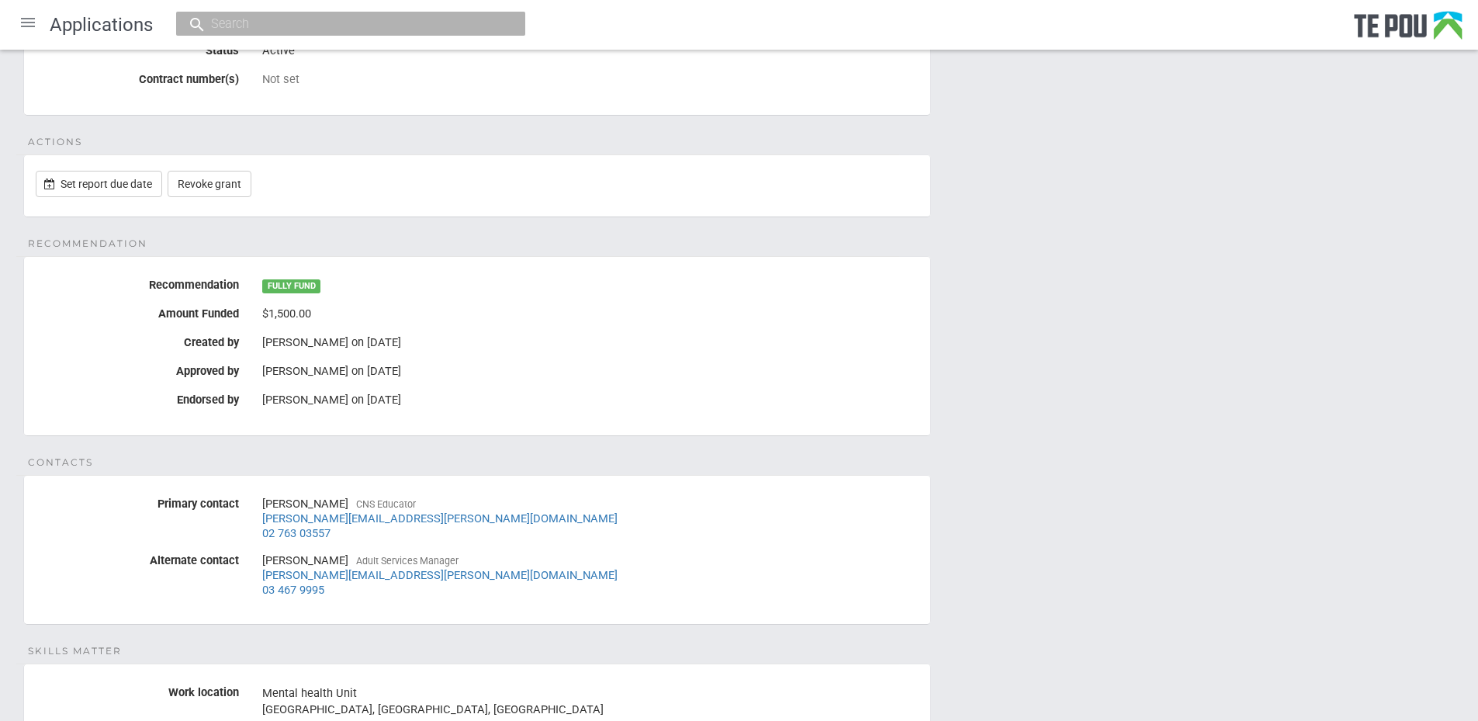
scroll to position [233, 0]
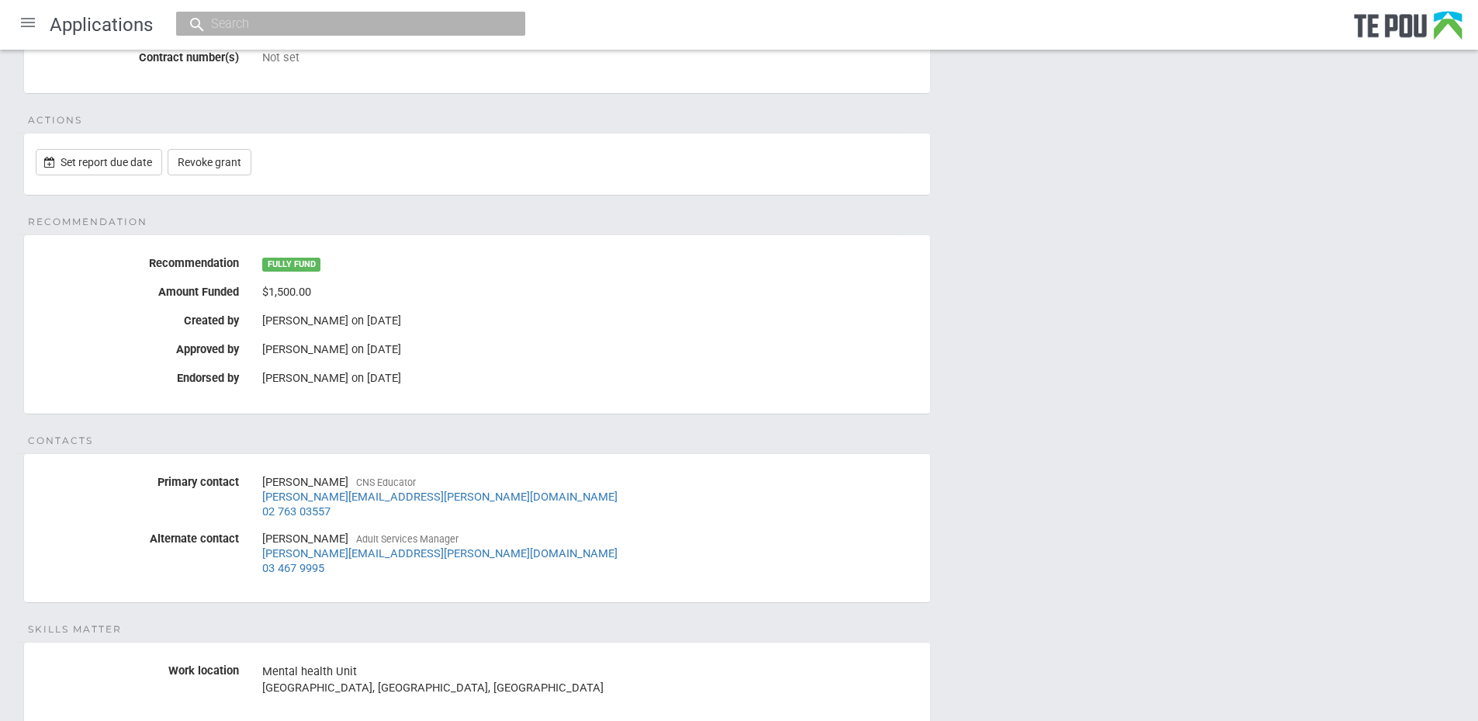
scroll to position [38, 0]
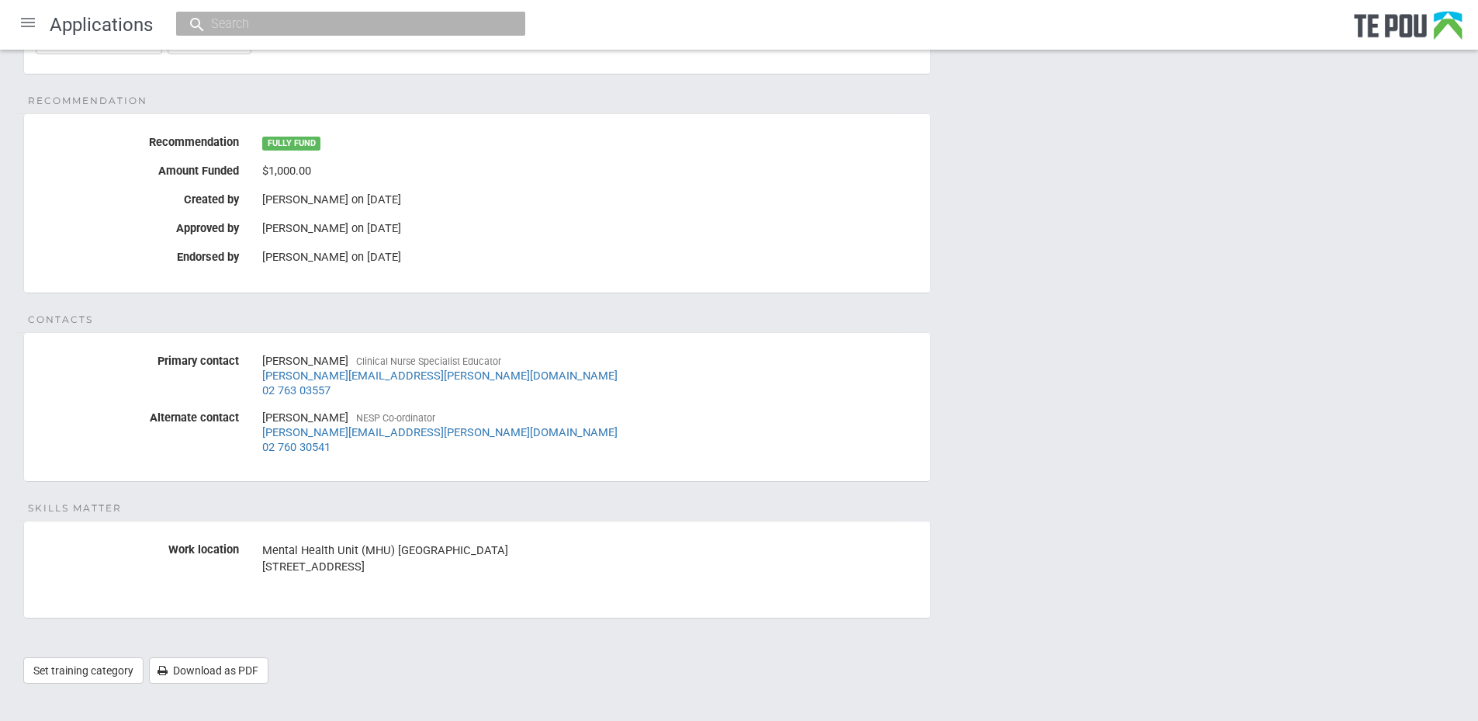
scroll to position [348, 0]
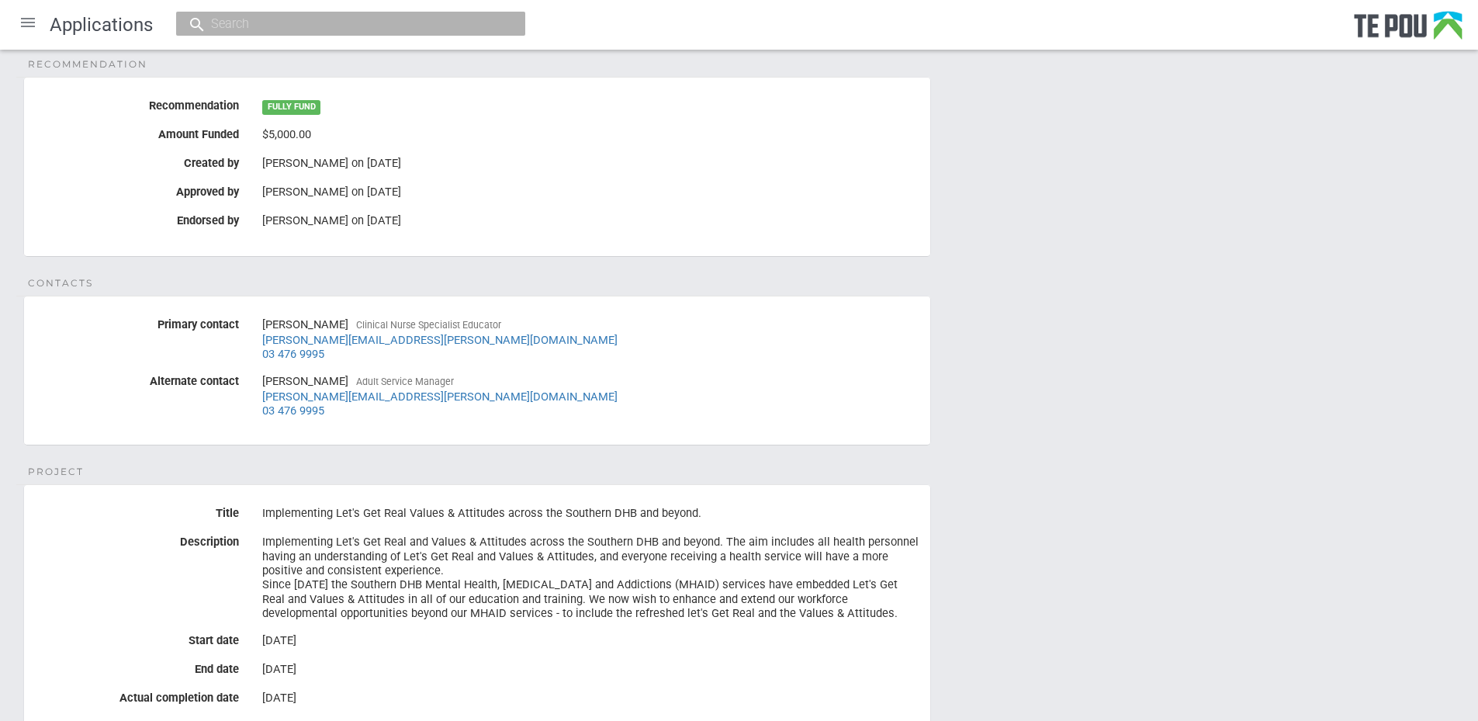
scroll to position [388, 0]
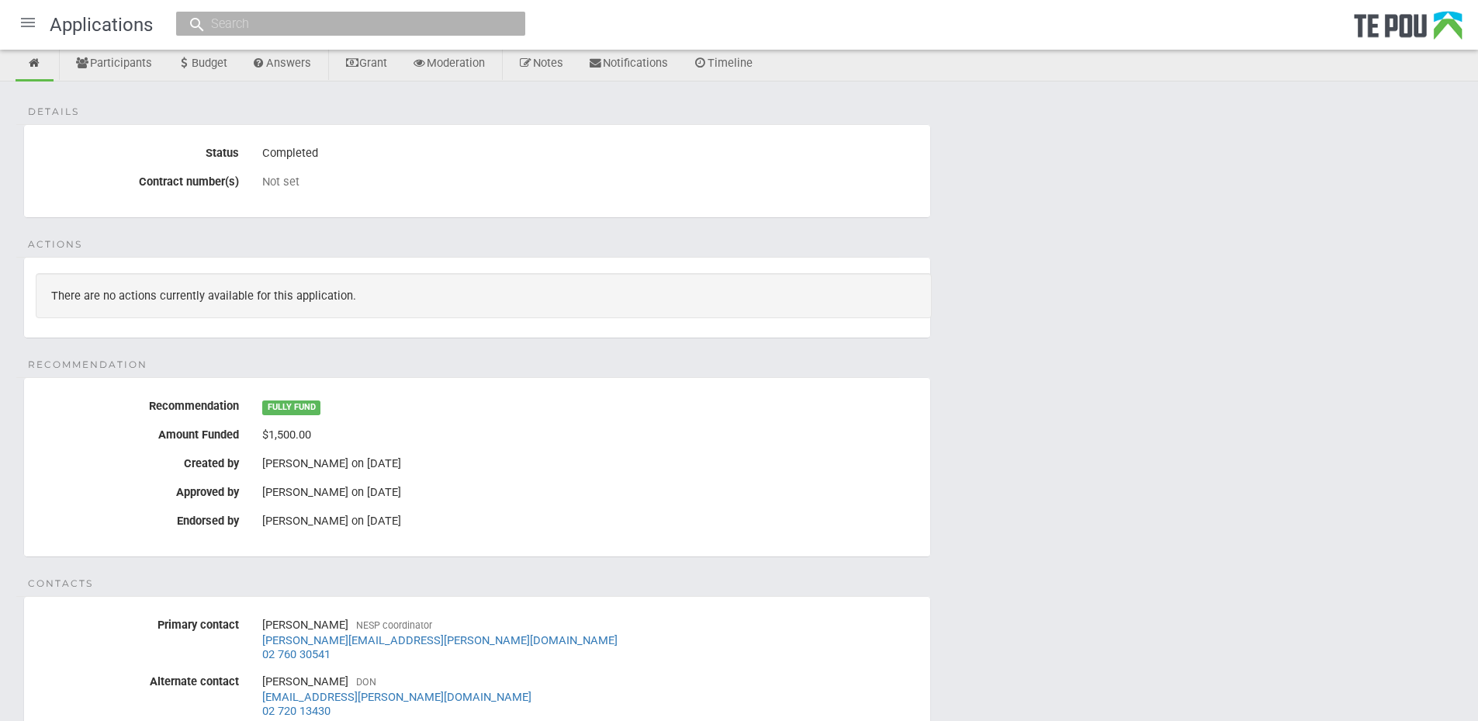
scroll to position [155, 0]
